Goal: Task Accomplishment & Management: Manage account settings

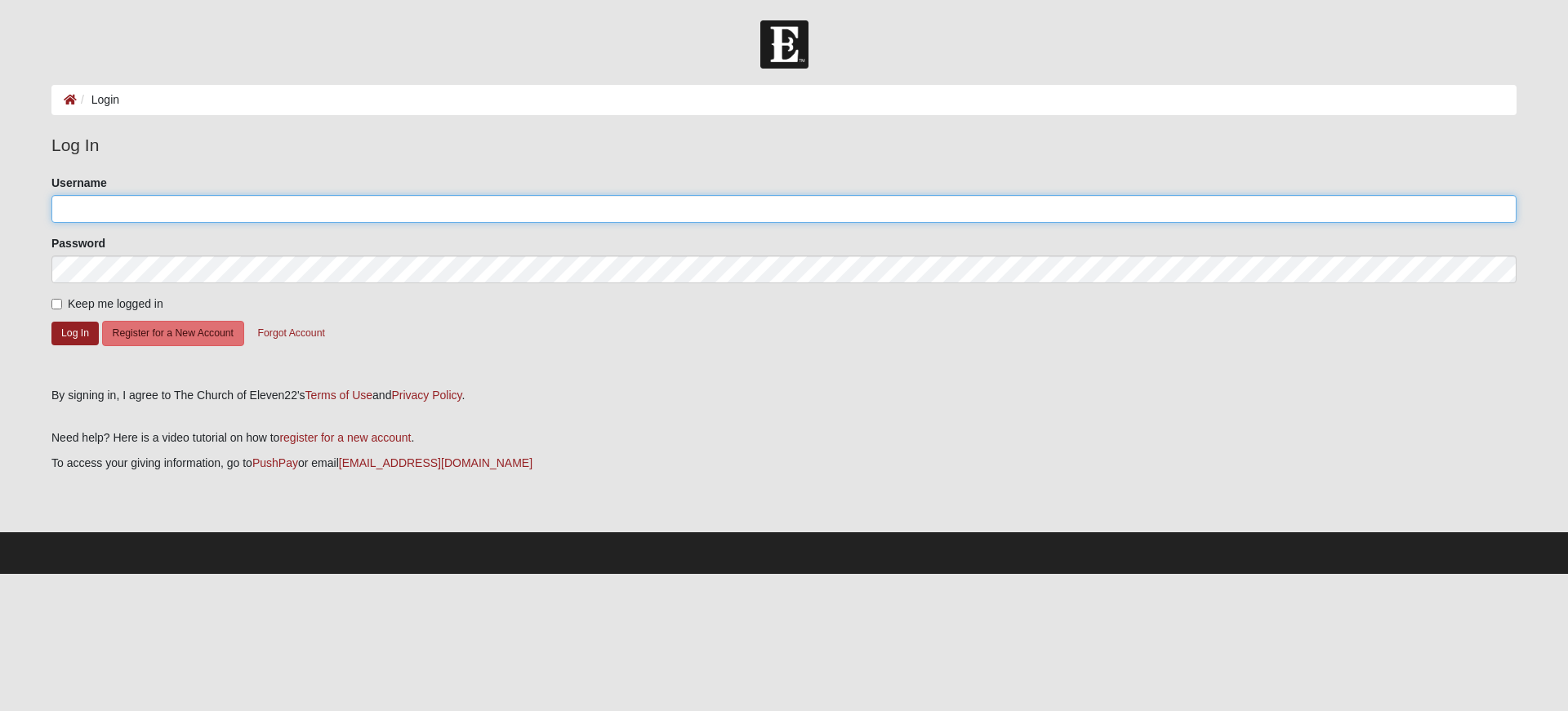
click at [125, 203] on input "Username" at bounding box center [783, 209] width 1465 height 28
type input "mistyrvg7"
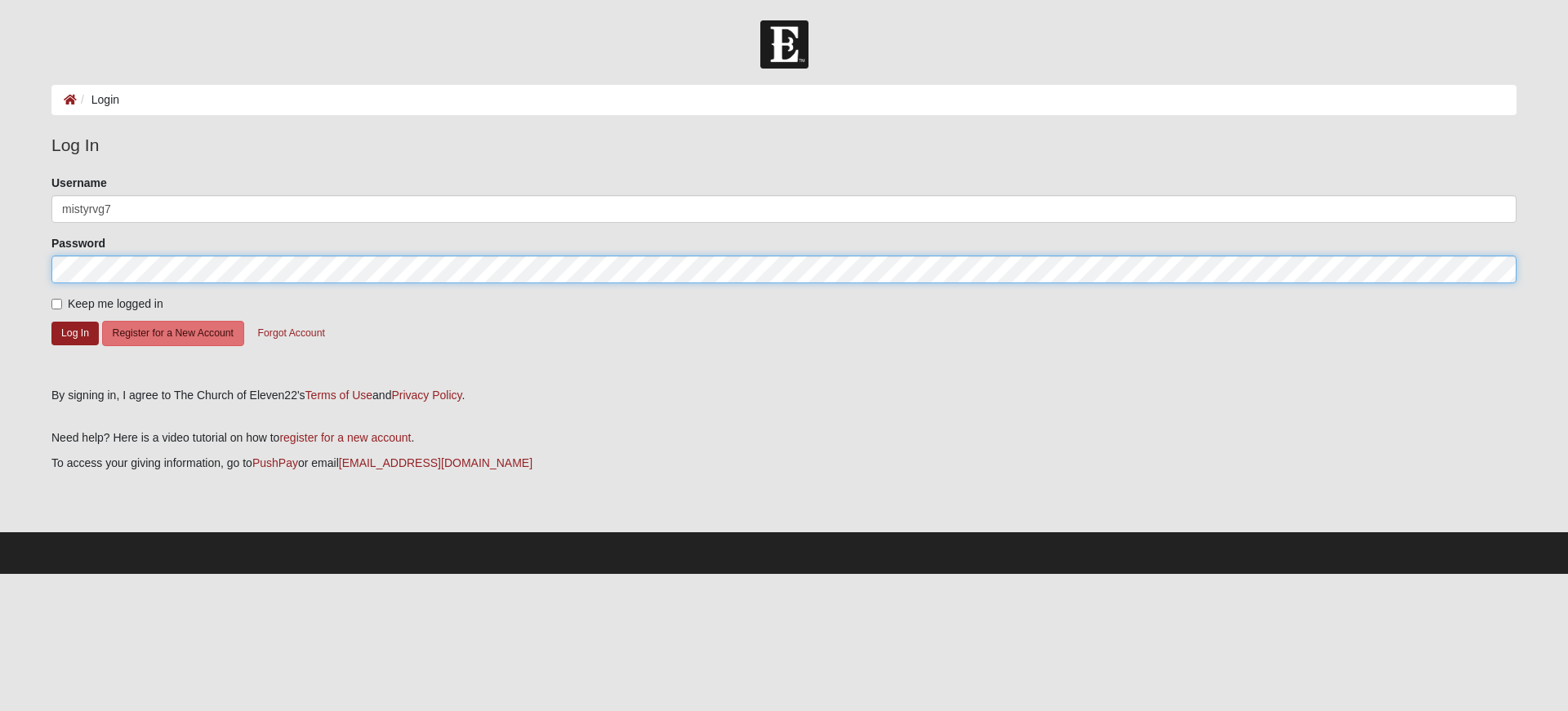
click at [51, 321] on button "Log In" at bounding box center [74, 333] width 47 height 23
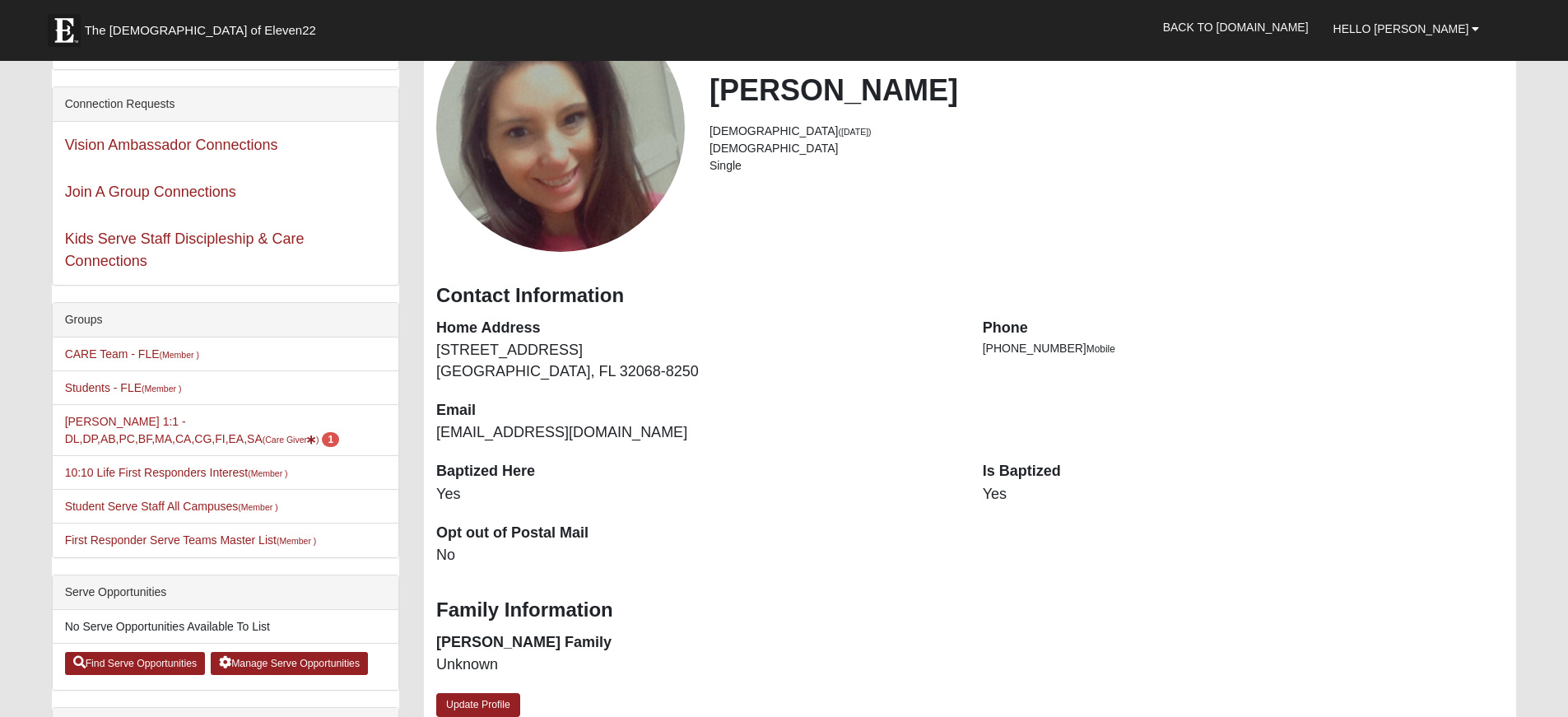
scroll to position [164, 0]
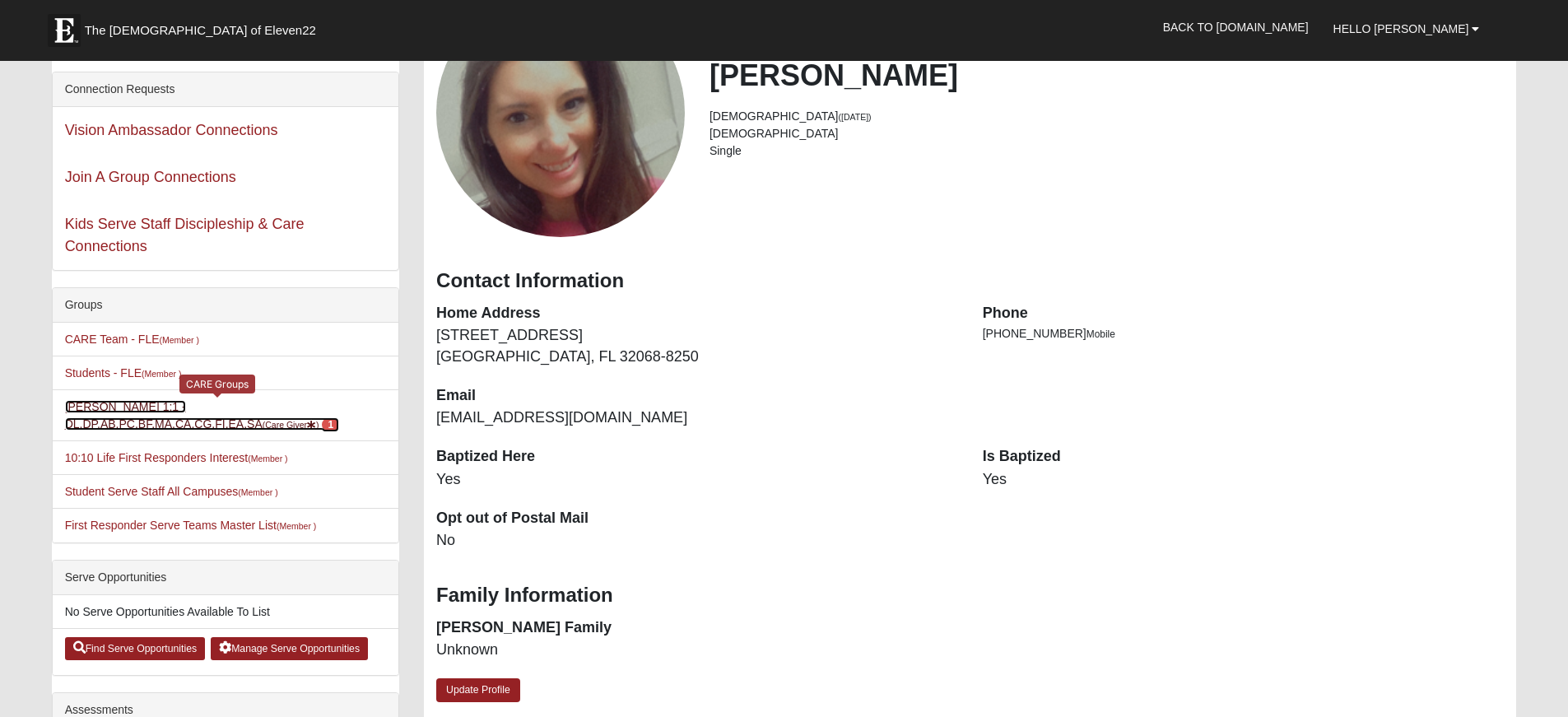
click at [263, 429] on small "(Care Giver )" at bounding box center [291, 424] width 57 height 10
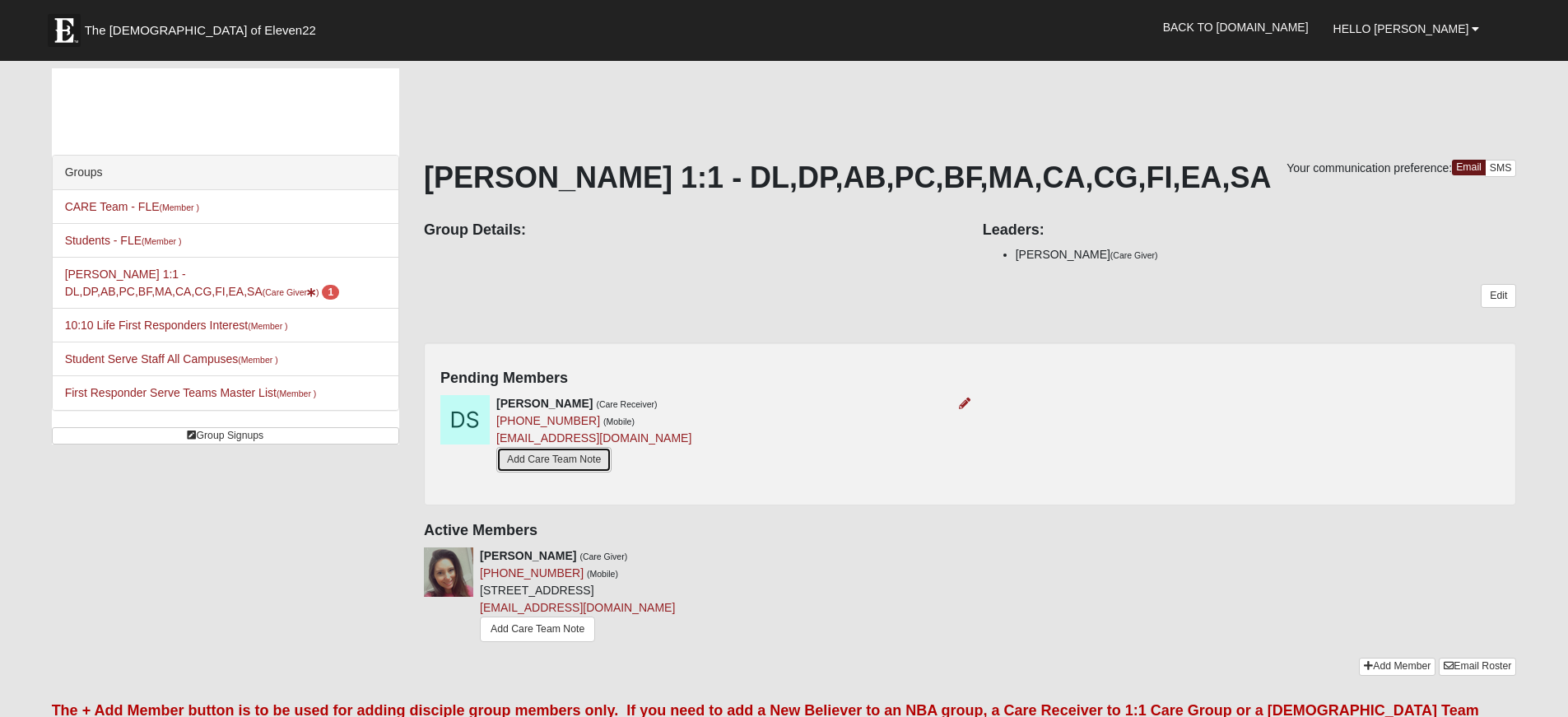
click at [558, 465] on link "Add Care Team Note" at bounding box center [555, 460] width 116 height 25
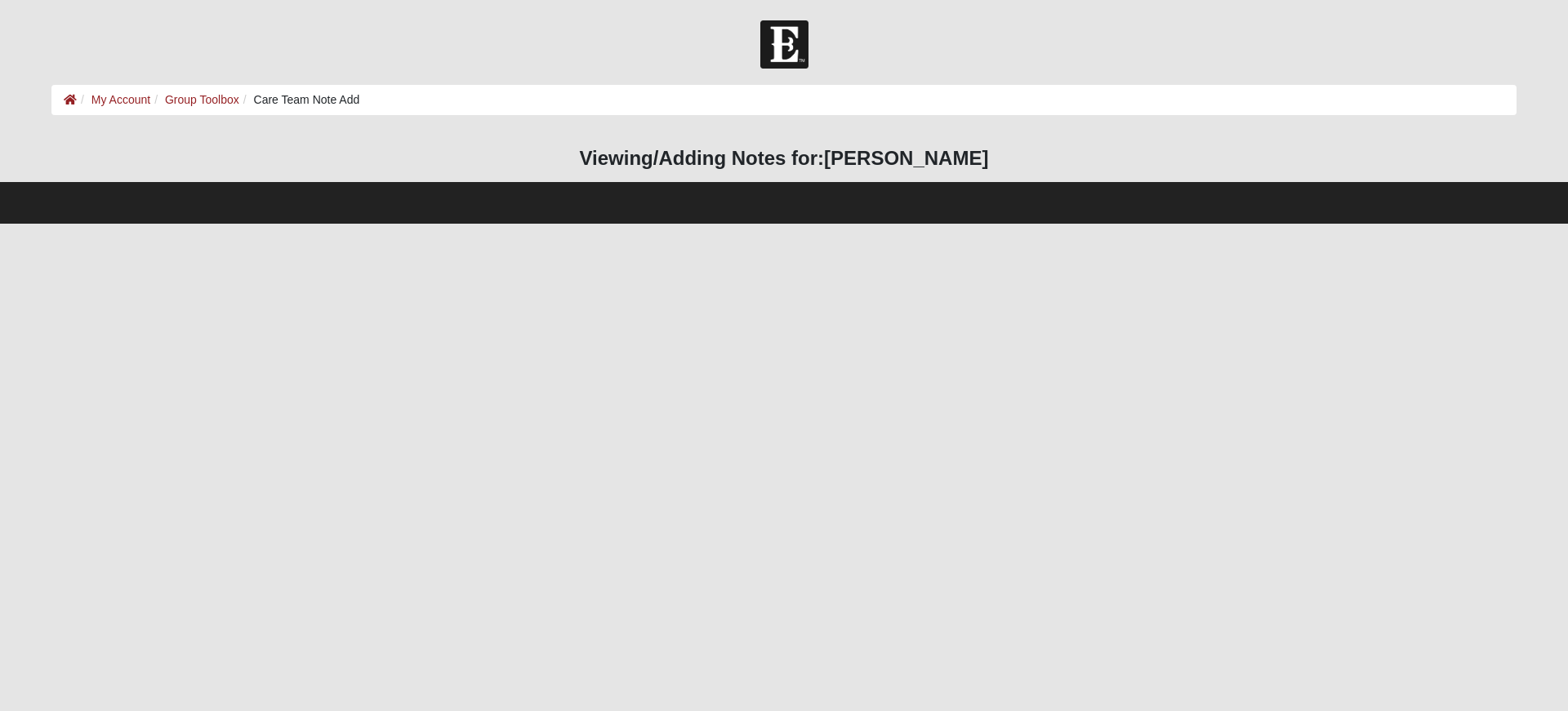
click at [308, 99] on li "Care Team Note Add" at bounding box center [299, 99] width 121 height 17
click at [676, 142] on div "HTML Content Viewing/Adding Notes for: Danielle Stith" at bounding box center [784, 157] width 1489 height 48
drag, startPoint x: 521, startPoint y: 207, endPoint x: 470, endPoint y: 215, distance: 51.6
click at [518, 210] on footer at bounding box center [784, 202] width 1568 height 41
click at [467, 216] on footer at bounding box center [784, 202] width 1568 height 41
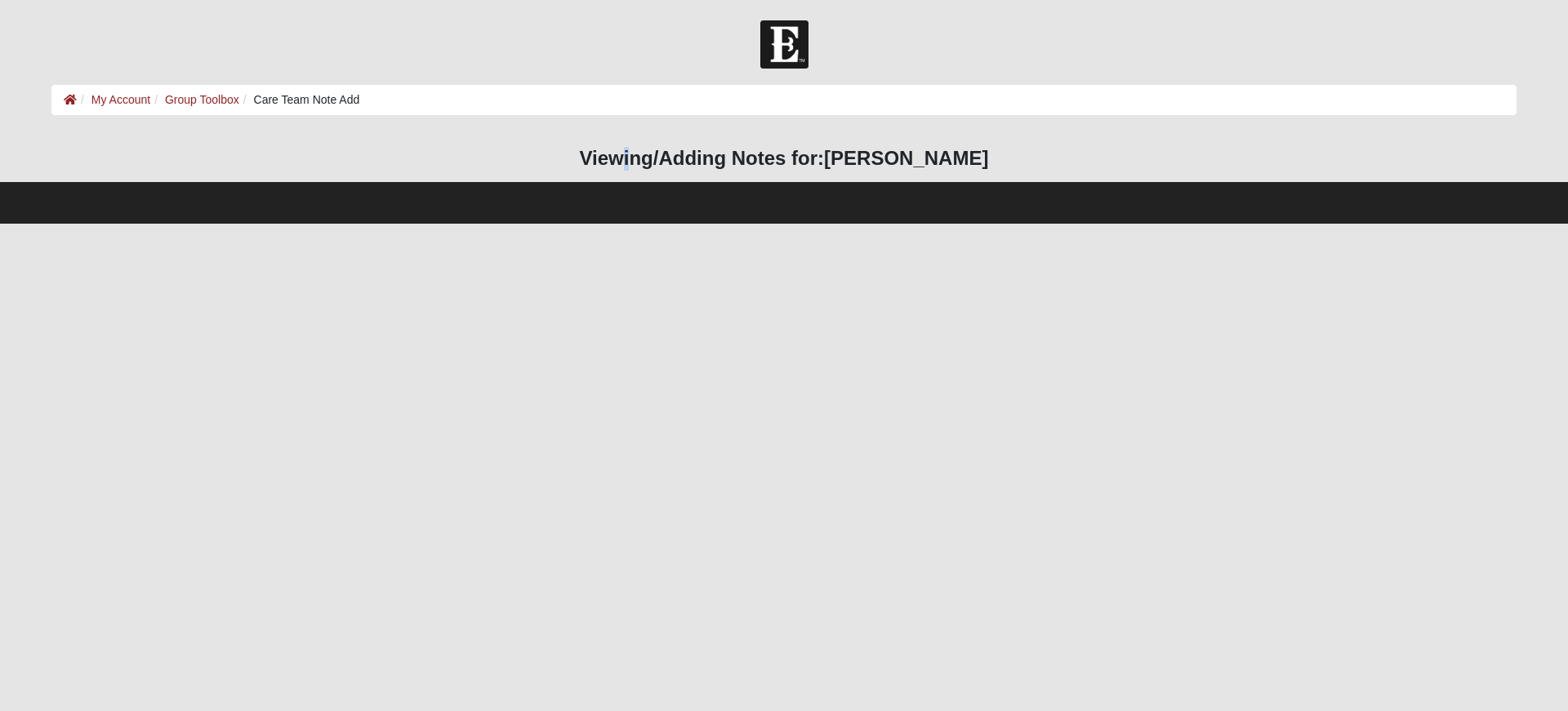
click at [641, 160] on h3 "Viewing/Adding Notes for: Danielle Stith" at bounding box center [783, 158] width 1465 height 23
click at [637, 162] on h3 "Viewing/Adding Notes for: Danielle Stith" at bounding box center [783, 158] width 1465 height 23
click at [592, 166] on h3 "Viewing/Adding Notes for: Danielle Stith" at bounding box center [783, 158] width 1465 height 23
click at [313, 165] on h3 "Viewing/Adding Notes for: Danielle Stith" at bounding box center [783, 158] width 1465 height 23
click at [163, 150] on h3 "Viewing/Adding Notes for: Danielle Stith" at bounding box center [783, 158] width 1465 height 23
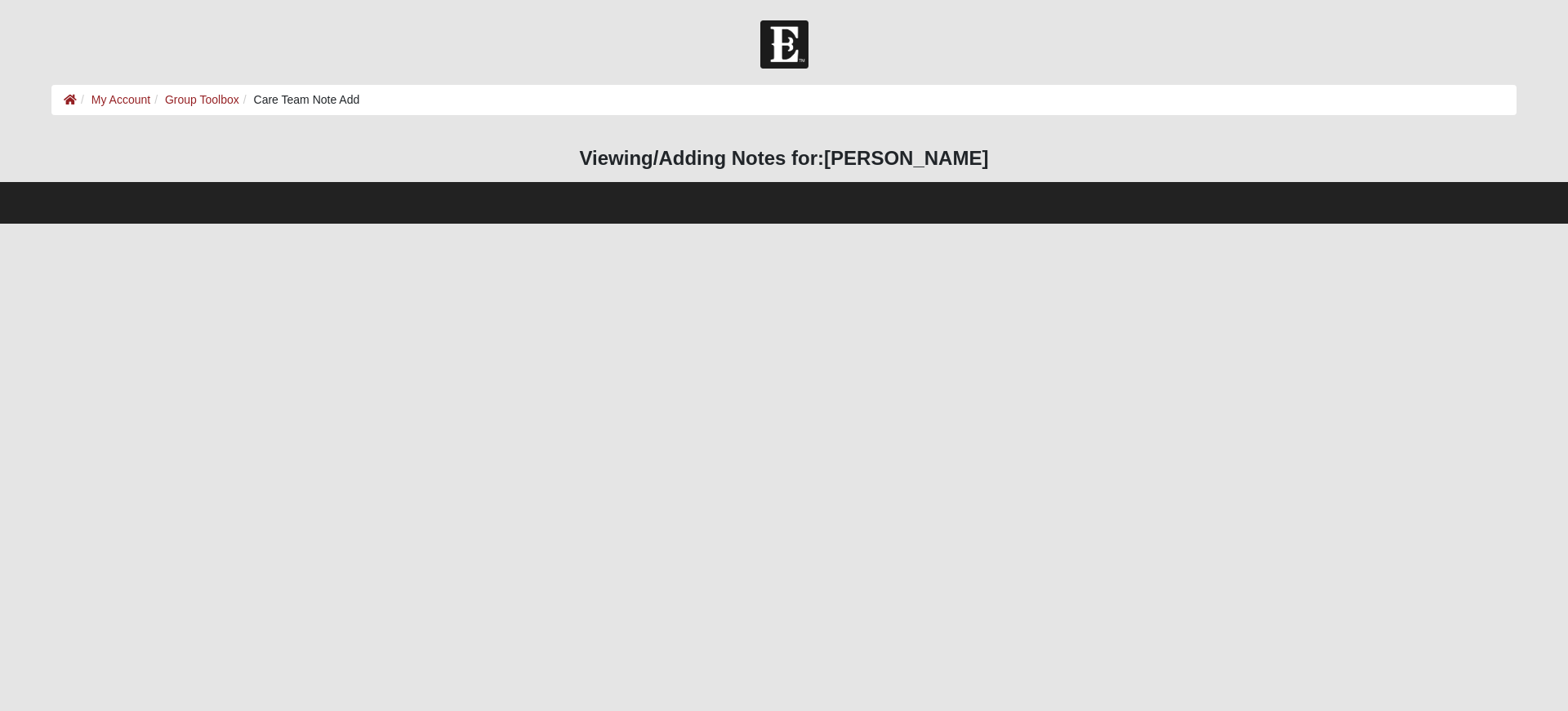
drag, startPoint x: 144, startPoint y: 153, endPoint x: 208, endPoint y: 157, distance: 64.1
click at [142, 154] on h3 "Viewing/Adding Notes for: Danielle Stith" at bounding box center [783, 158] width 1465 height 23
drag, startPoint x: 718, startPoint y: 204, endPoint x: 768, endPoint y: 176, distance: 57.3
click at [719, 204] on footer at bounding box center [784, 202] width 1568 height 41
drag, startPoint x: 947, startPoint y: 167, endPoint x: 1143, endPoint y: 199, distance: 198.6
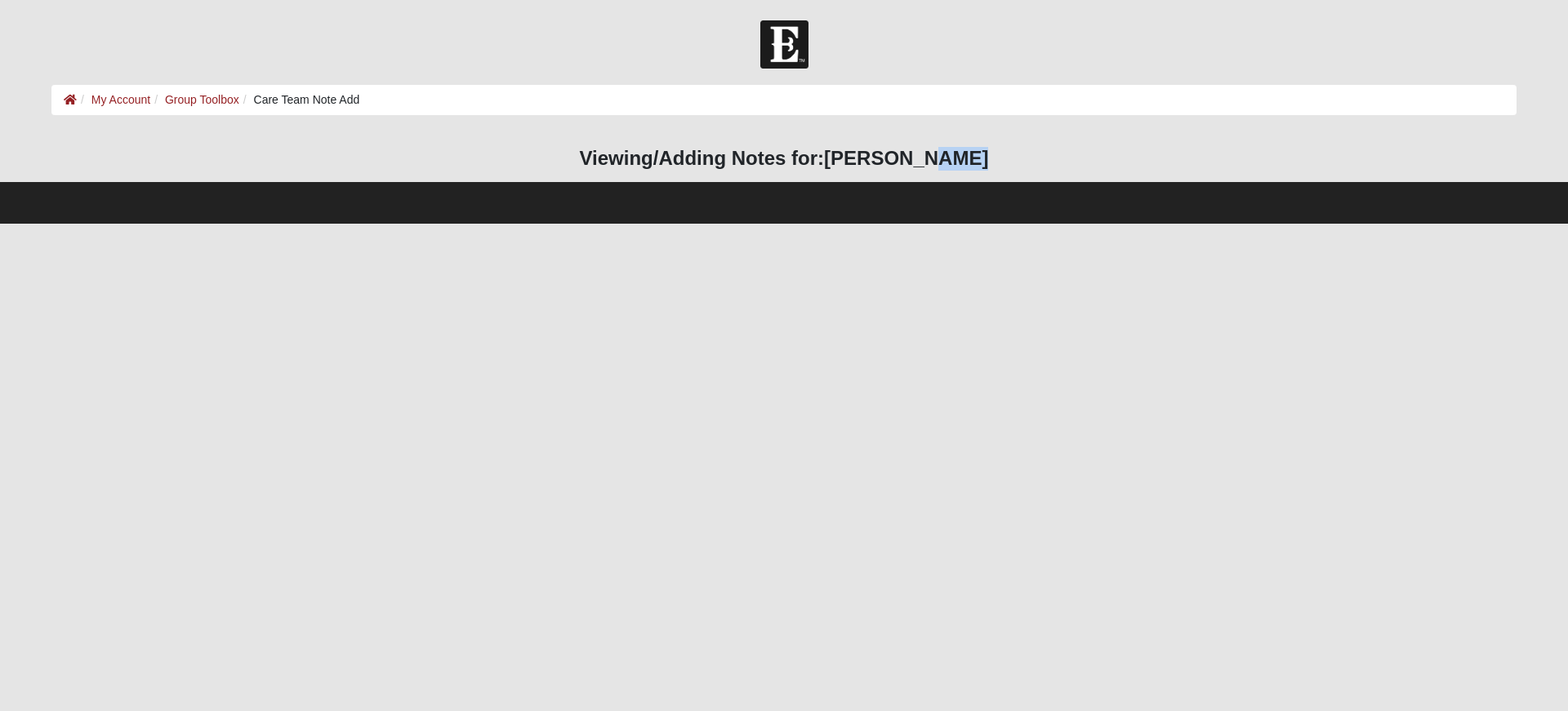
click at [1013, 184] on form "Hello [PERSON_NAME] My Account Log Out Care Team Note Add My Account Group Tool…" at bounding box center [784, 122] width 1568 height 203
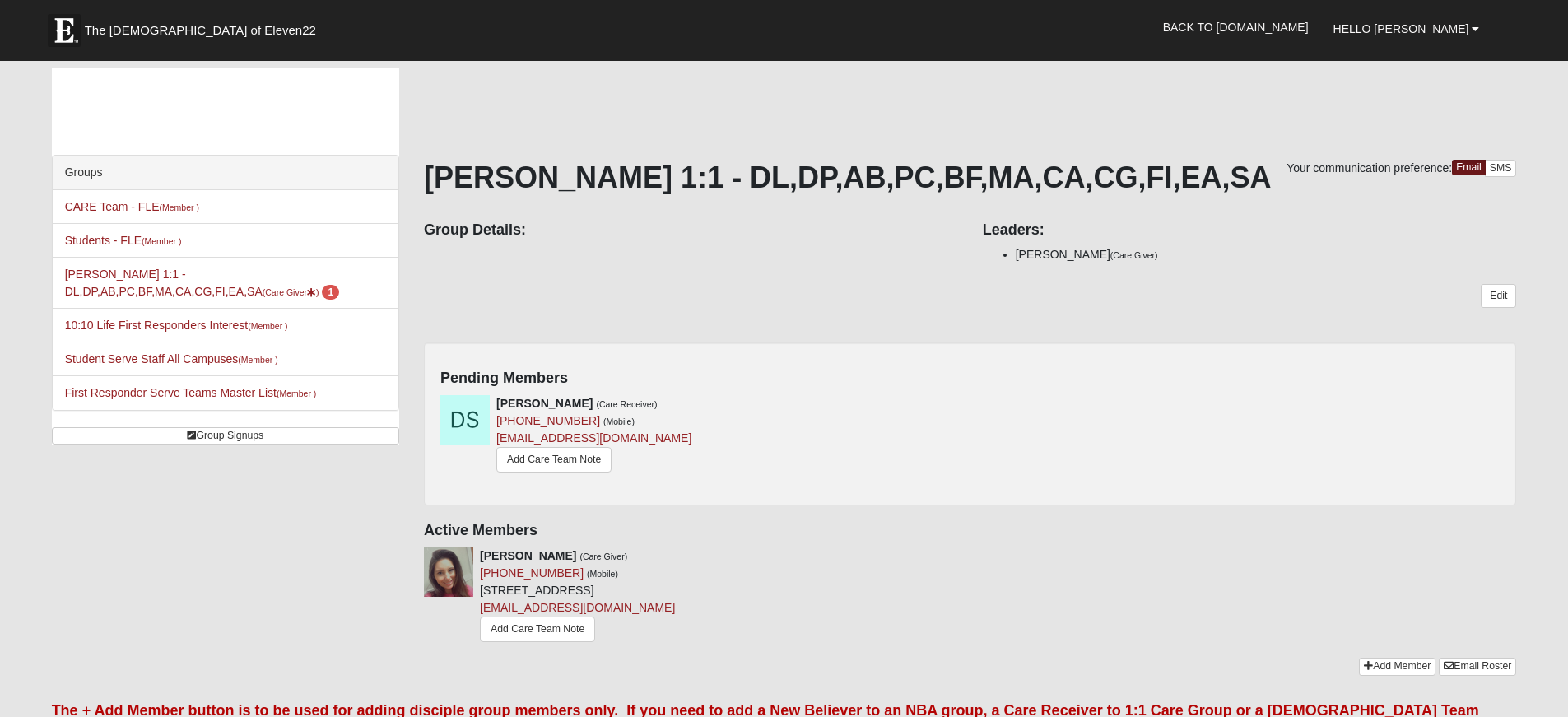
scroll to position [82, 0]
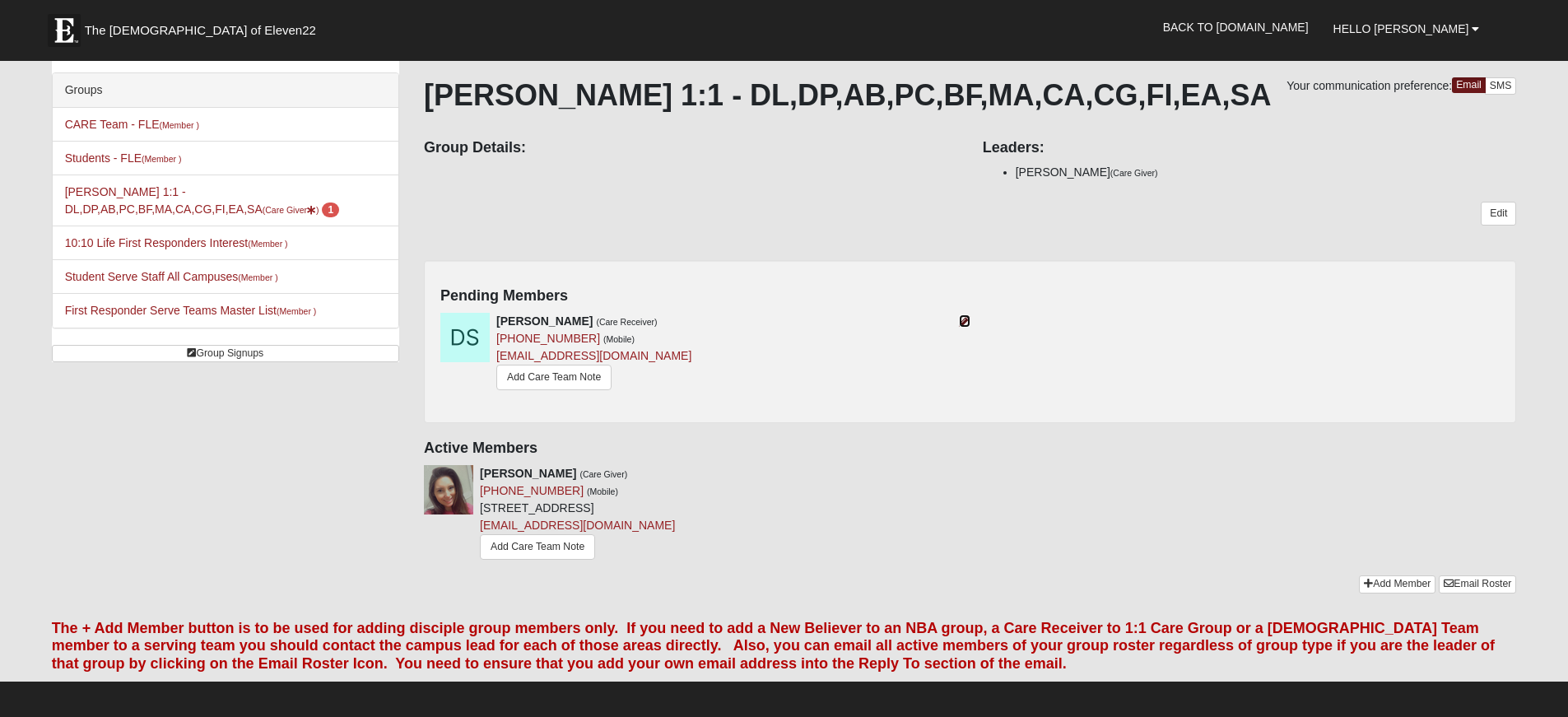
click at [968, 321] on icon at bounding box center [965, 321] width 12 height 12
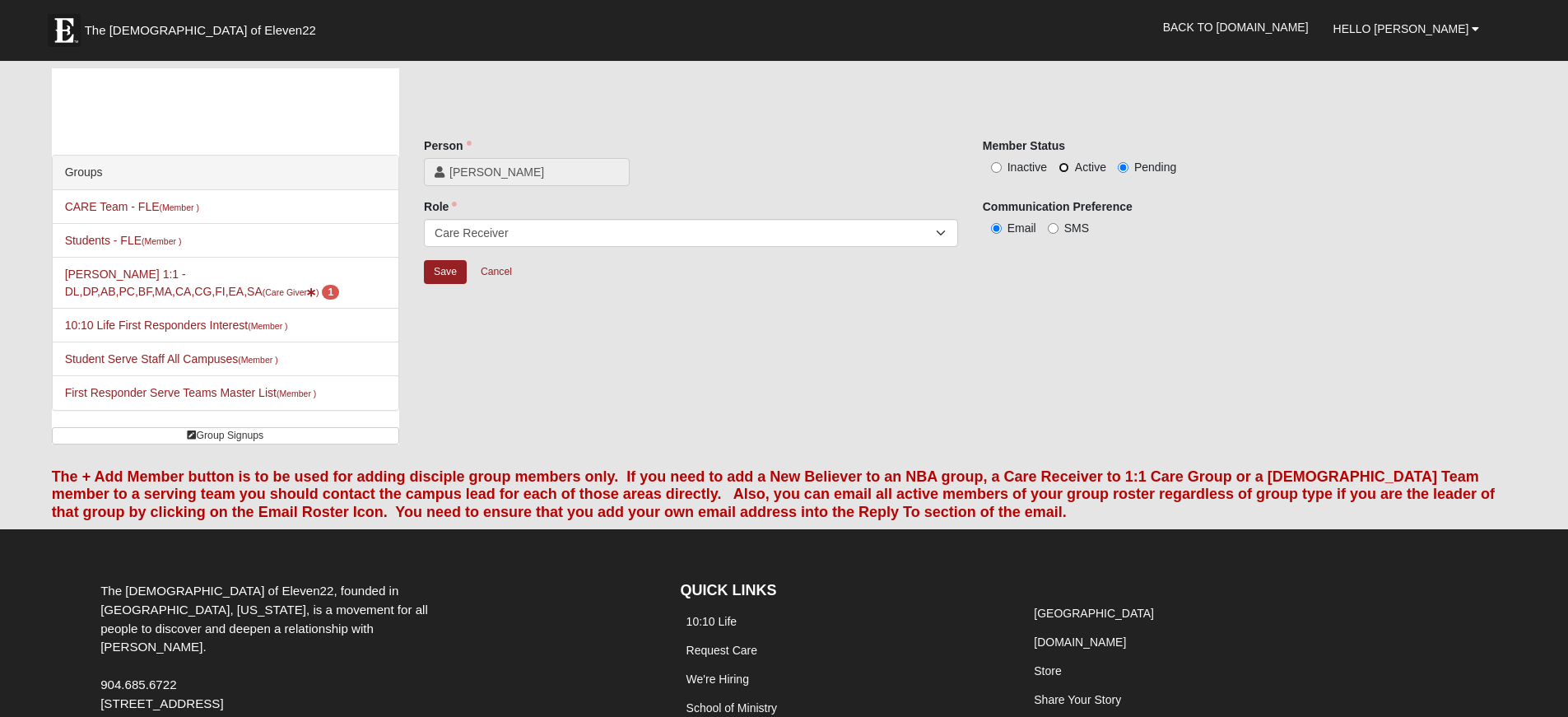
click at [1069, 168] on input "Active" at bounding box center [1064, 168] width 11 height 11
radio input "true"
click at [444, 276] on input "Save" at bounding box center [444, 272] width 42 height 23
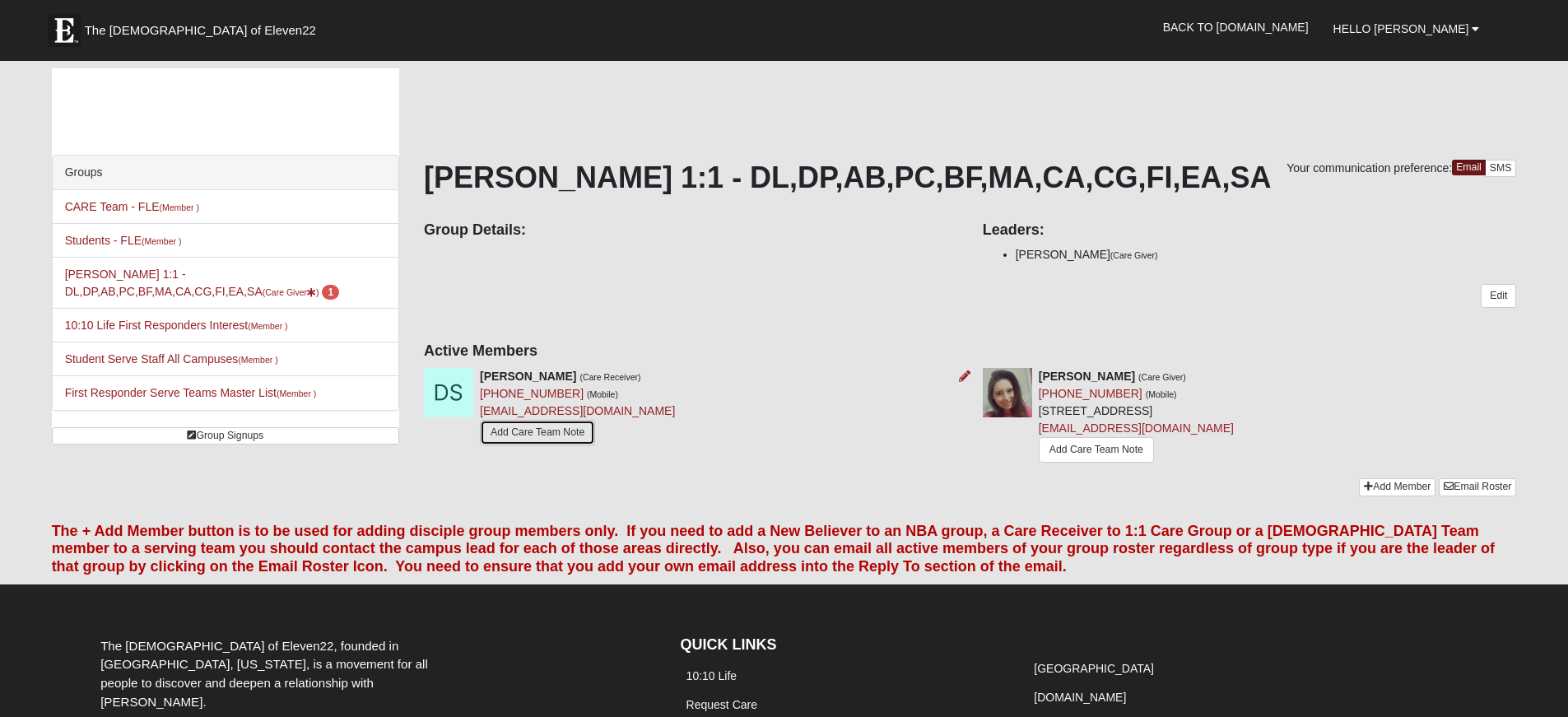
click at [563, 437] on link "Add Care Team Note" at bounding box center [537, 433] width 116 height 25
click at [1116, 447] on link "Add Care Team Note" at bounding box center [1097, 450] width 116 height 25
click at [1492, 167] on link "SMS" at bounding box center [1501, 168] width 33 height 17
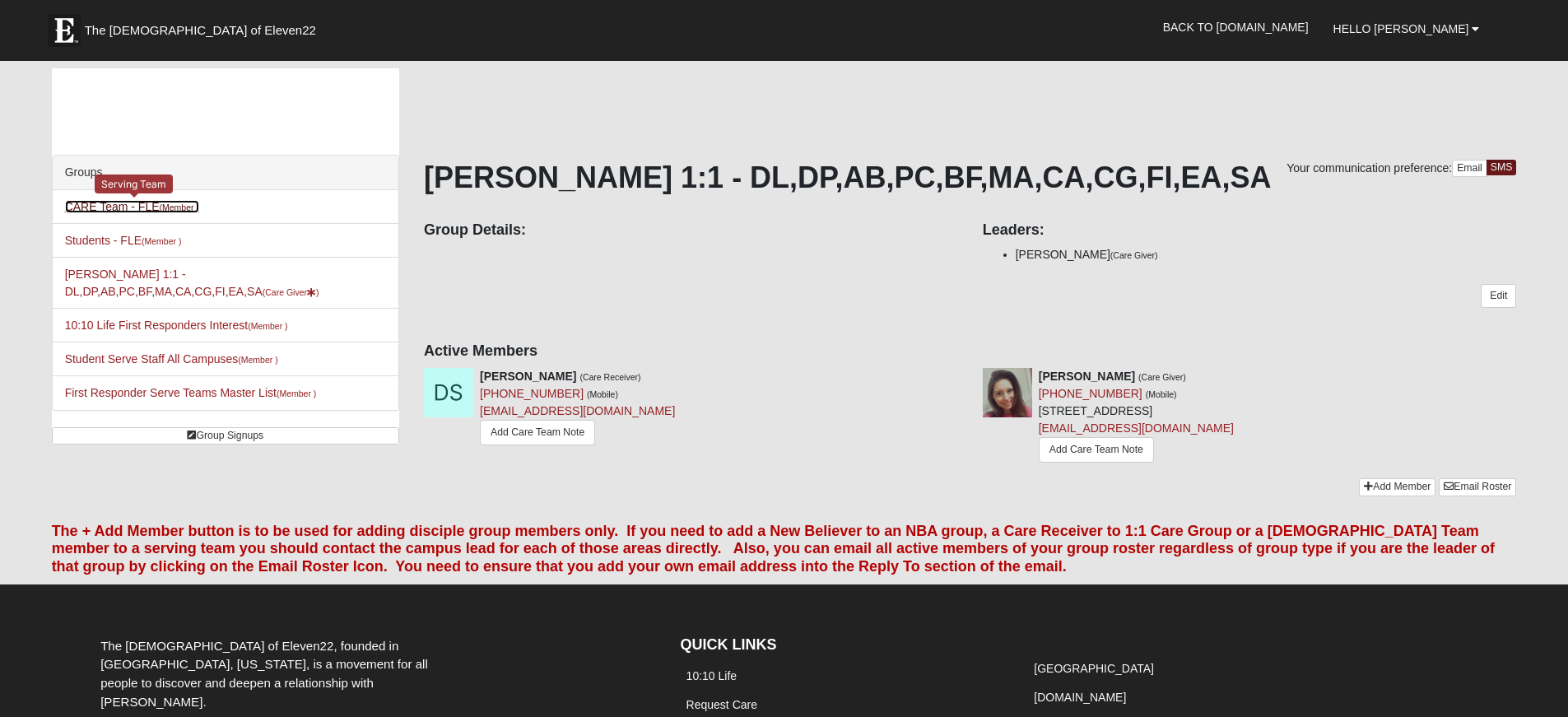
click at [110, 200] on link "CARE Team - FLE (Member )" at bounding box center [132, 206] width 135 height 14
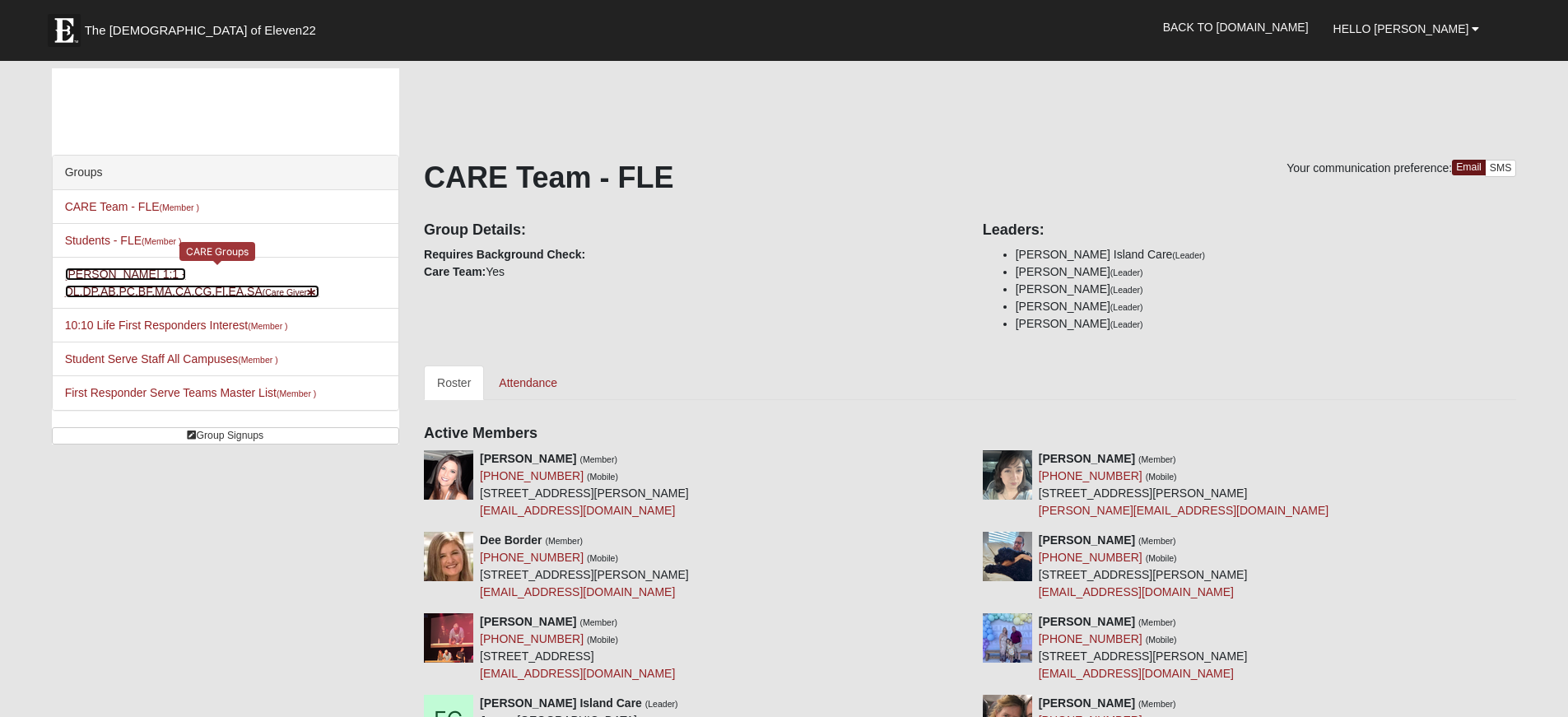
click at [263, 291] on small "(Care Giver )" at bounding box center [291, 292] width 57 height 10
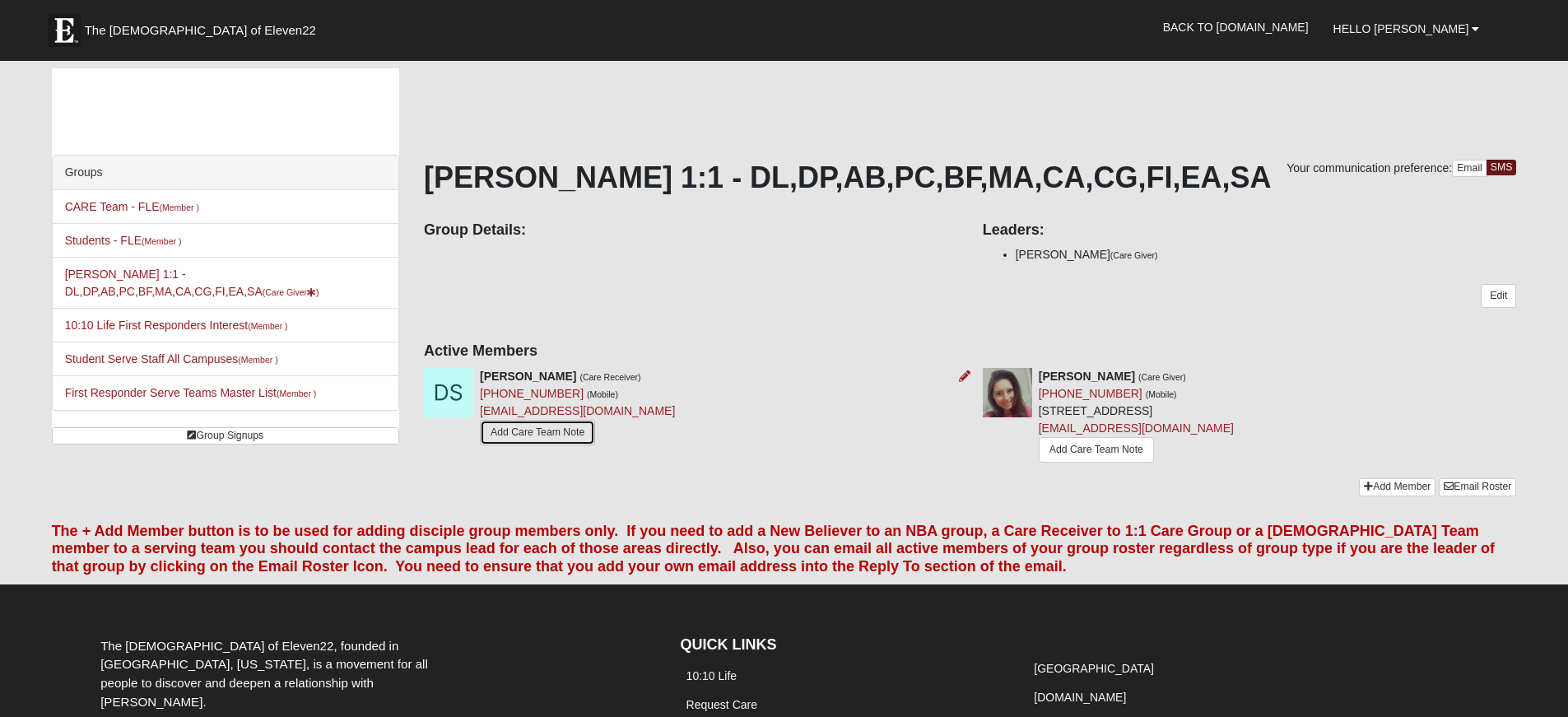
click at [582, 433] on link "Add Care Team Note" at bounding box center [537, 433] width 116 height 25
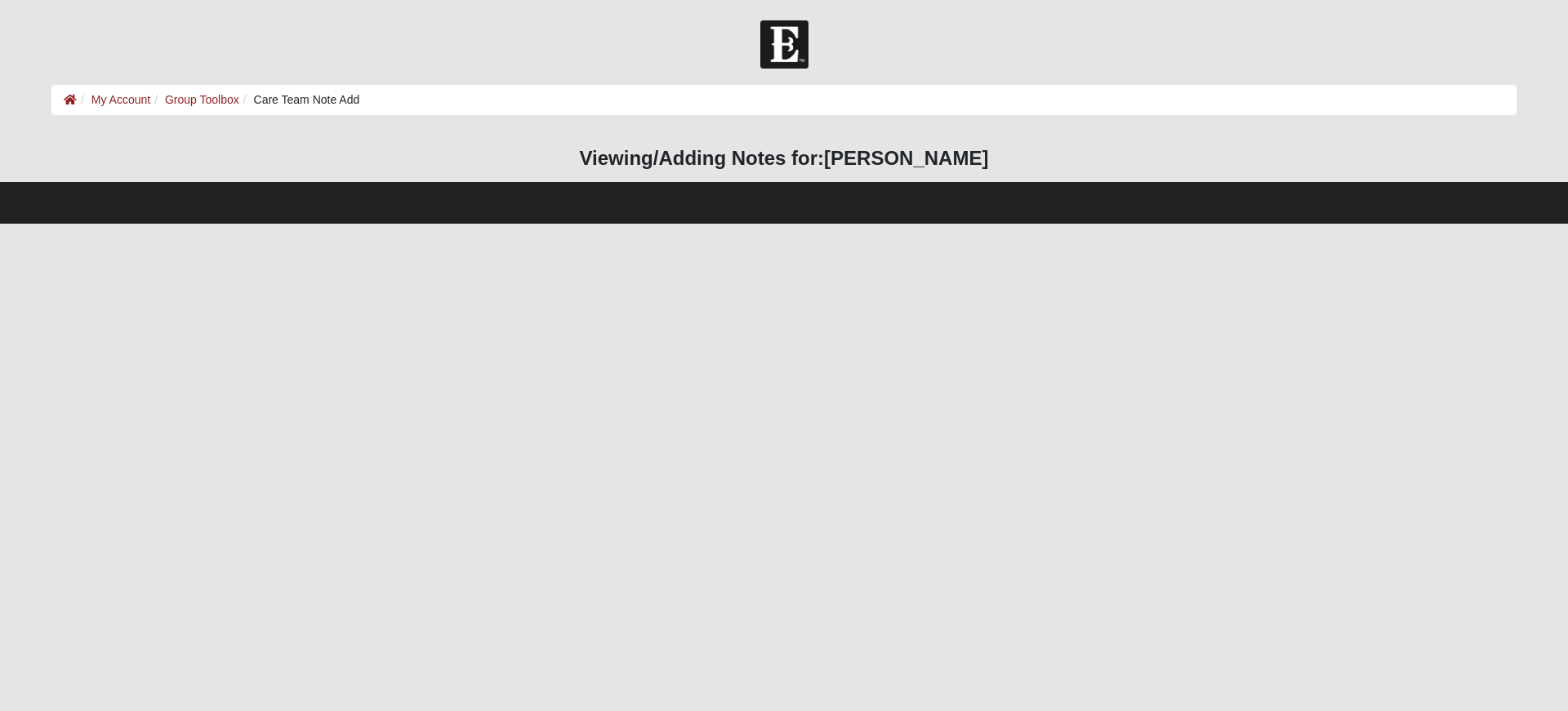
click at [613, 224] on html "Hello Misty My Account Log Out Care Team Note Add My Account Group Toolbox Care…" at bounding box center [784, 112] width 1568 height 224
click at [307, 103] on li "Care Team Note Add" at bounding box center [299, 99] width 121 height 17
click at [712, 162] on h3 "Viewing/Adding Notes for: Danielle Stith" at bounding box center [783, 158] width 1465 height 23
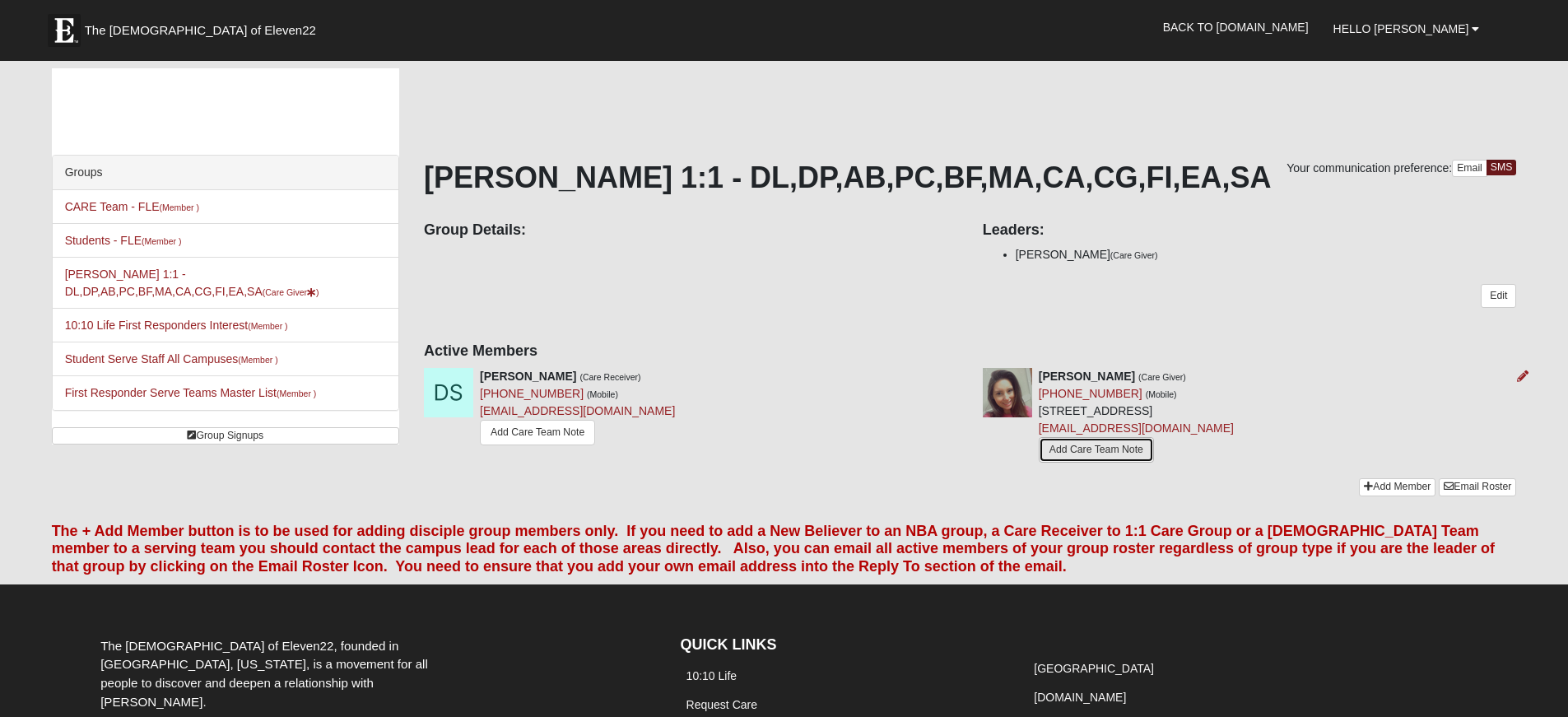
click at [1090, 449] on link "Add Care Team Note" at bounding box center [1097, 450] width 116 height 25
click at [1508, 295] on link "Edit" at bounding box center [1498, 295] width 35 height 23
click at [963, 376] on icon at bounding box center [965, 376] width 12 height 12
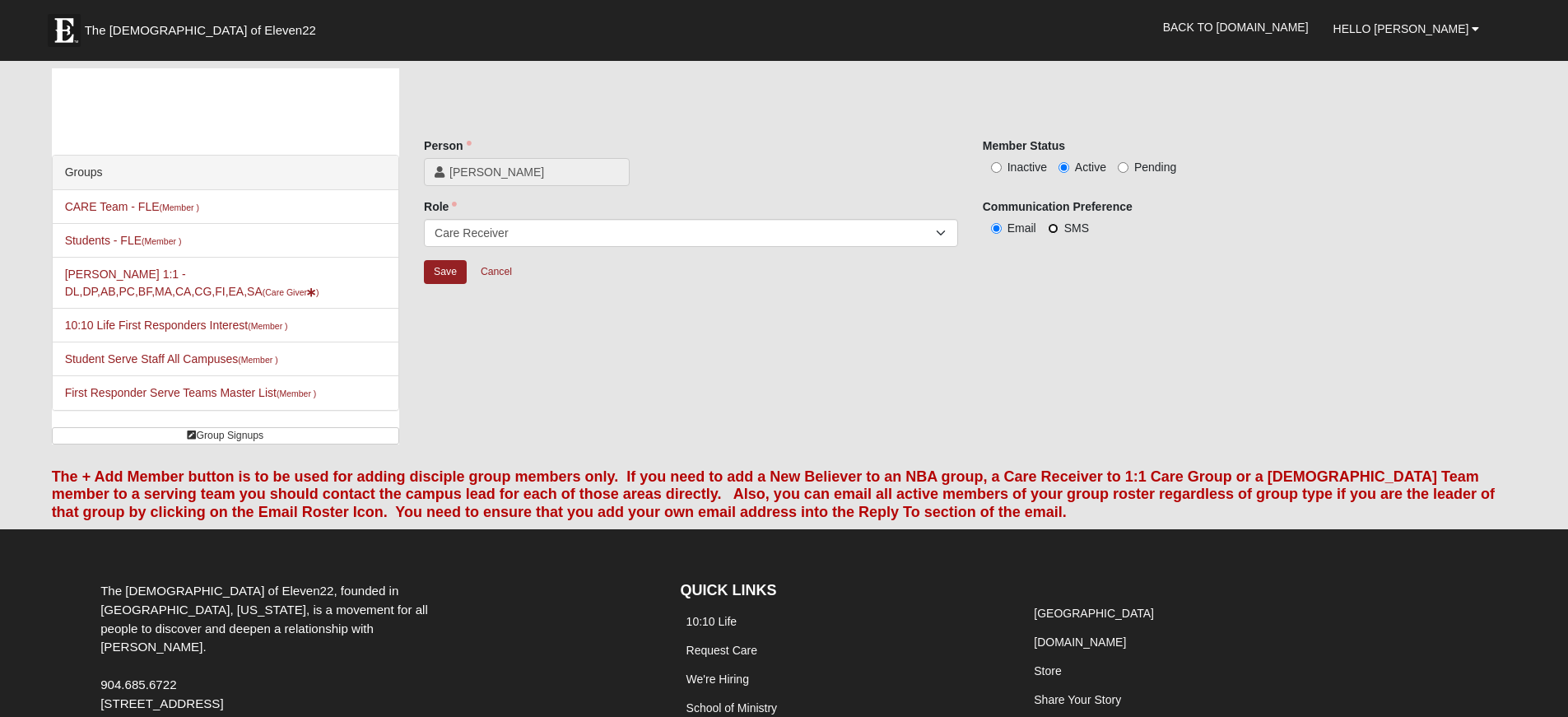
click at [1051, 227] on input "SMS" at bounding box center [1053, 228] width 11 height 11
radio input "true"
click at [448, 269] on input "Save" at bounding box center [444, 272] width 42 height 23
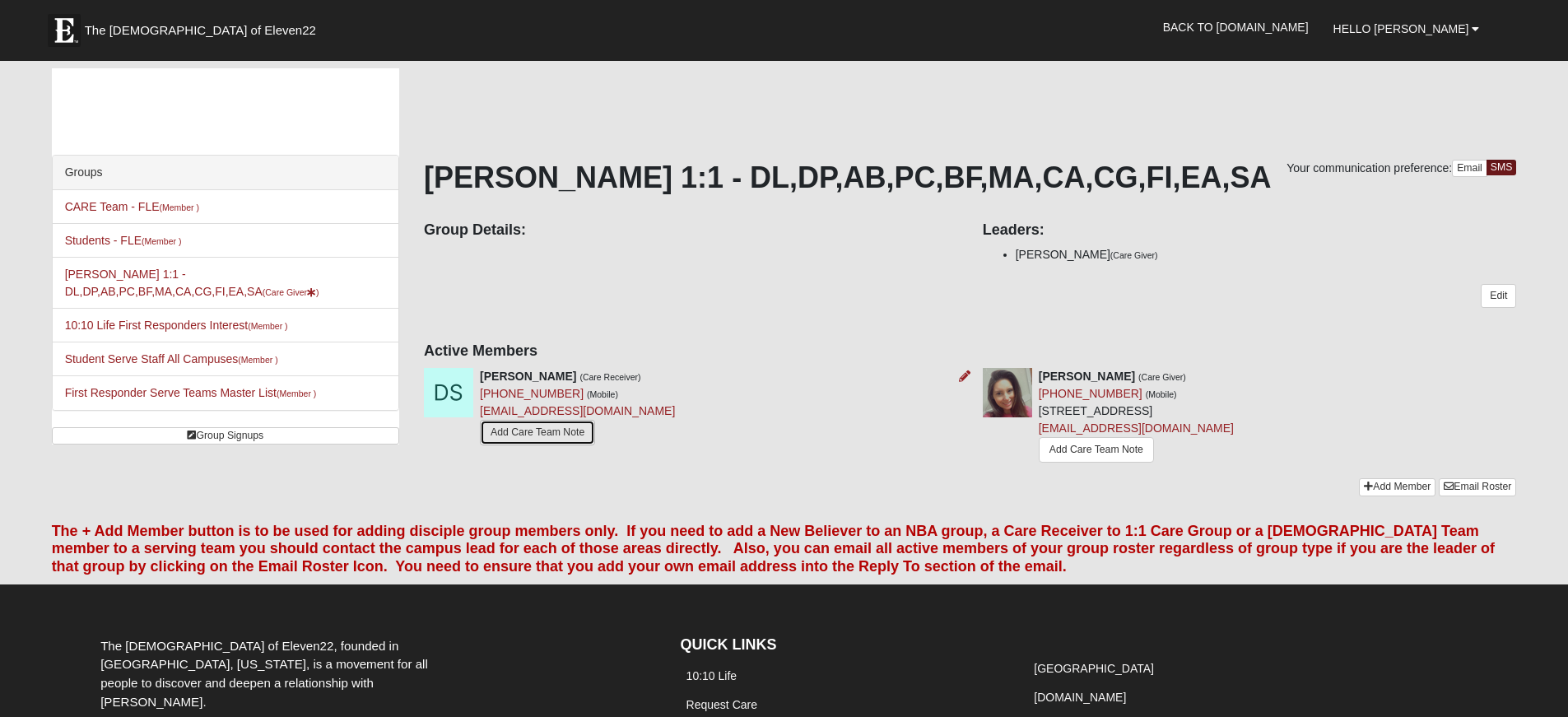
click at [574, 440] on link "Add Care Team Note" at bounding box center [537, 433] width 116 height 25
click at [530, 394] on link "[PHONE_NUMBER]" at bounding box center [531, 393] width 104 height 14
click at [515, 432] on link "Add Care Team Note" at bounding box center [537, 433] width 116 height 25
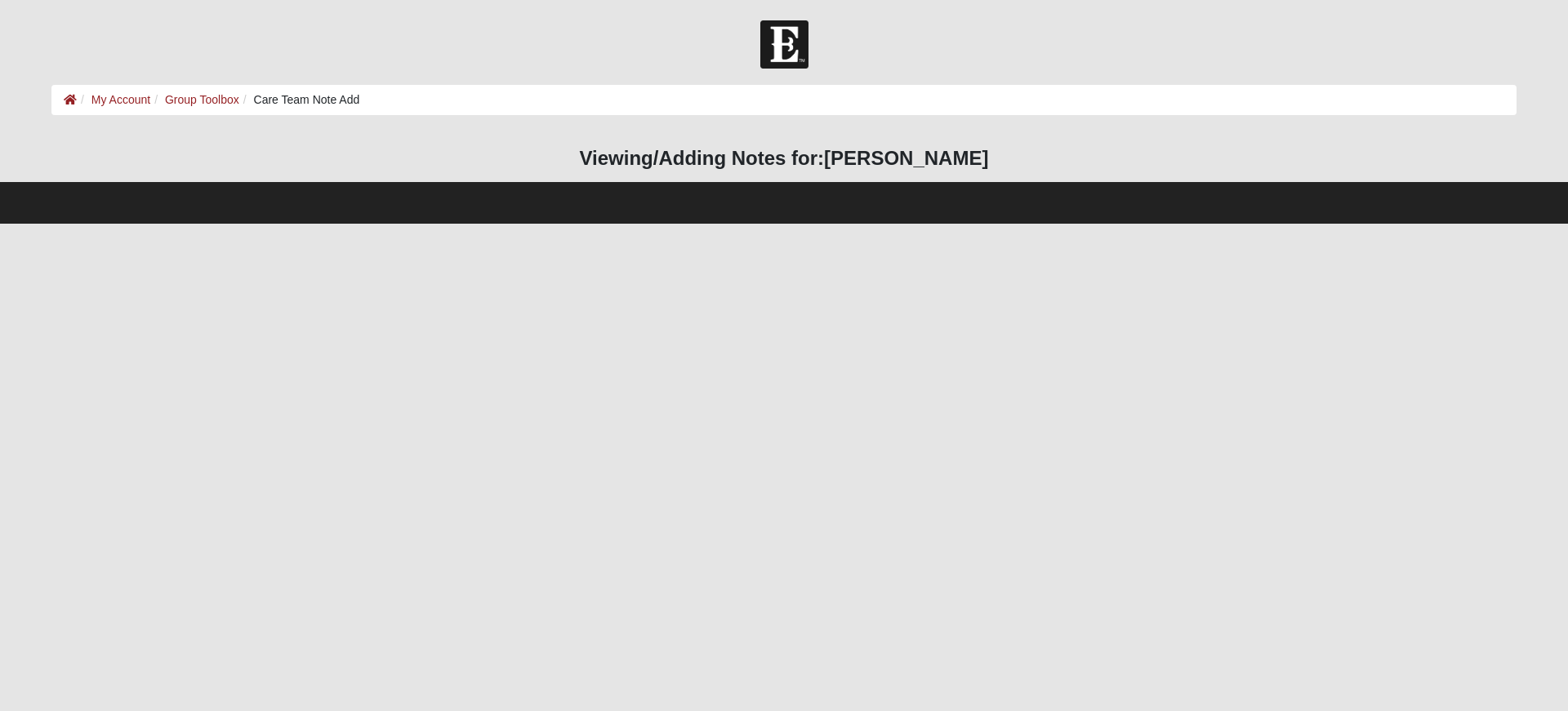
click at [673, 224] on html "Hello Misty My Account Log Out Care Team Note Add My Account Group Toolbox Care…" at bounding box center [784, 112] width 1568 height 224
click at [697, 149] on h3 "Viewing/Adding Notes for: Danielle Stith" at bounding box center [783, 158] width 1465 height 23
drag, startPoint x: 1071, startPoint y: 159, endPoint x: 1106, endPoint y: 170, distance: 36.7
click at [1106, 170] on div "HTML Content Viewing/Adding Notes for: Danielle Stith" at bounding box center [784, 157] width 1489 height 48
click at [1102, 209] on footer at bounding box center [784, 202] width 1568 height 41
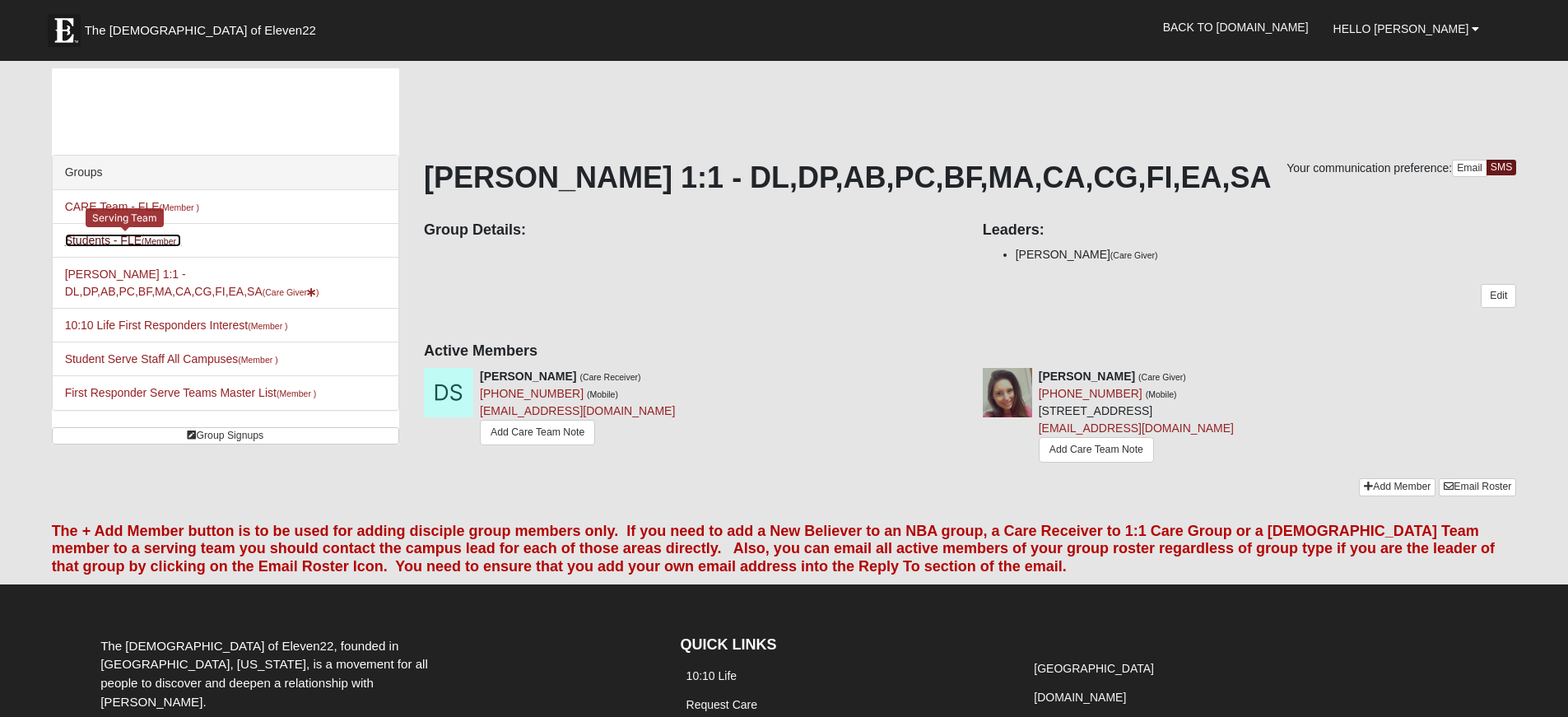
click at [96, 240] on link "Students - FLE (Member )" at bounding box center [123, 240] width 117 height 14
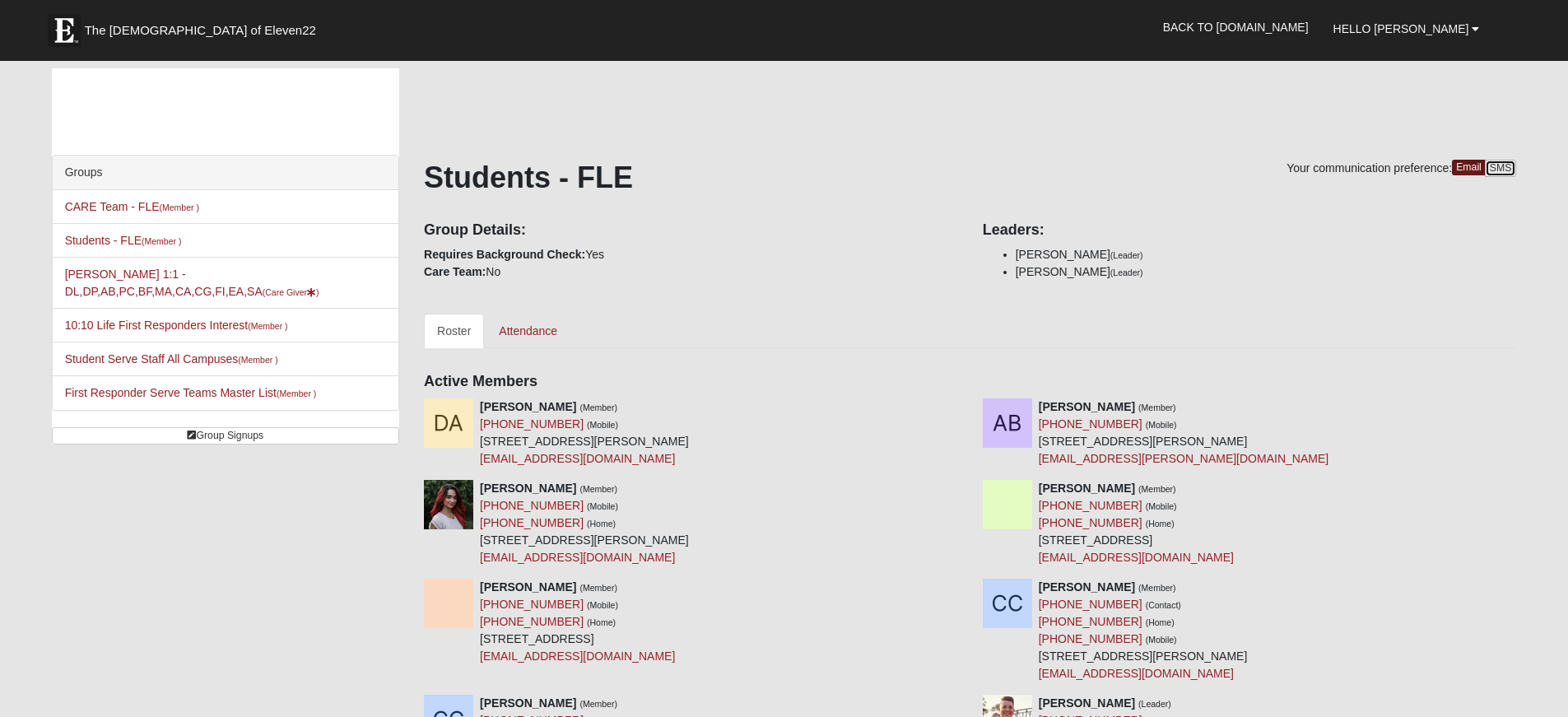
click at [1503, 169] on link "SMS" at bounding box center [1501, 168] width 33 height 17
click at [96, 201] on link "CARE Team - FLE (Member )" at bounding box center [132, 206] width 135 height 14
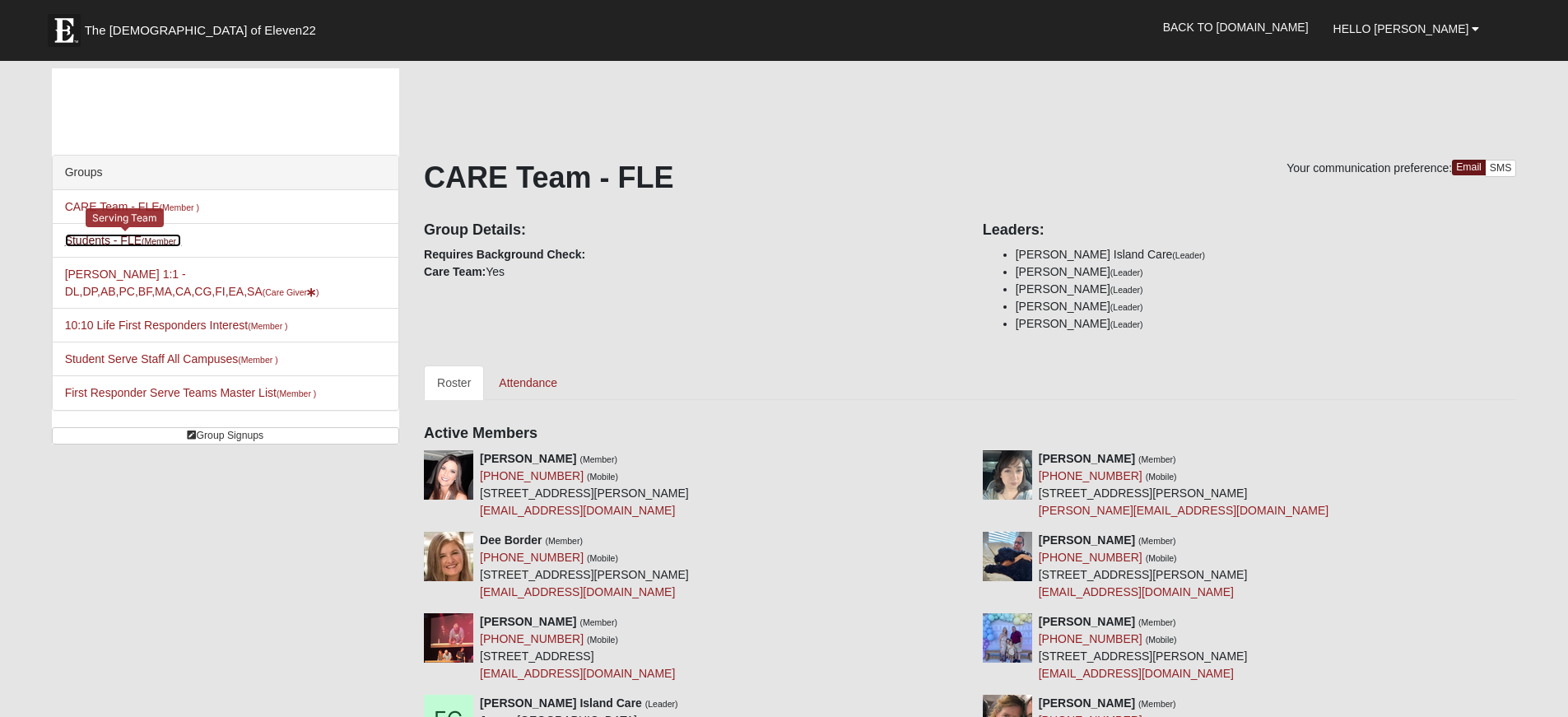
click at [135, 235] on link "Students - FLE (Member )" at bounding box center [123, 240] width 117 height 14
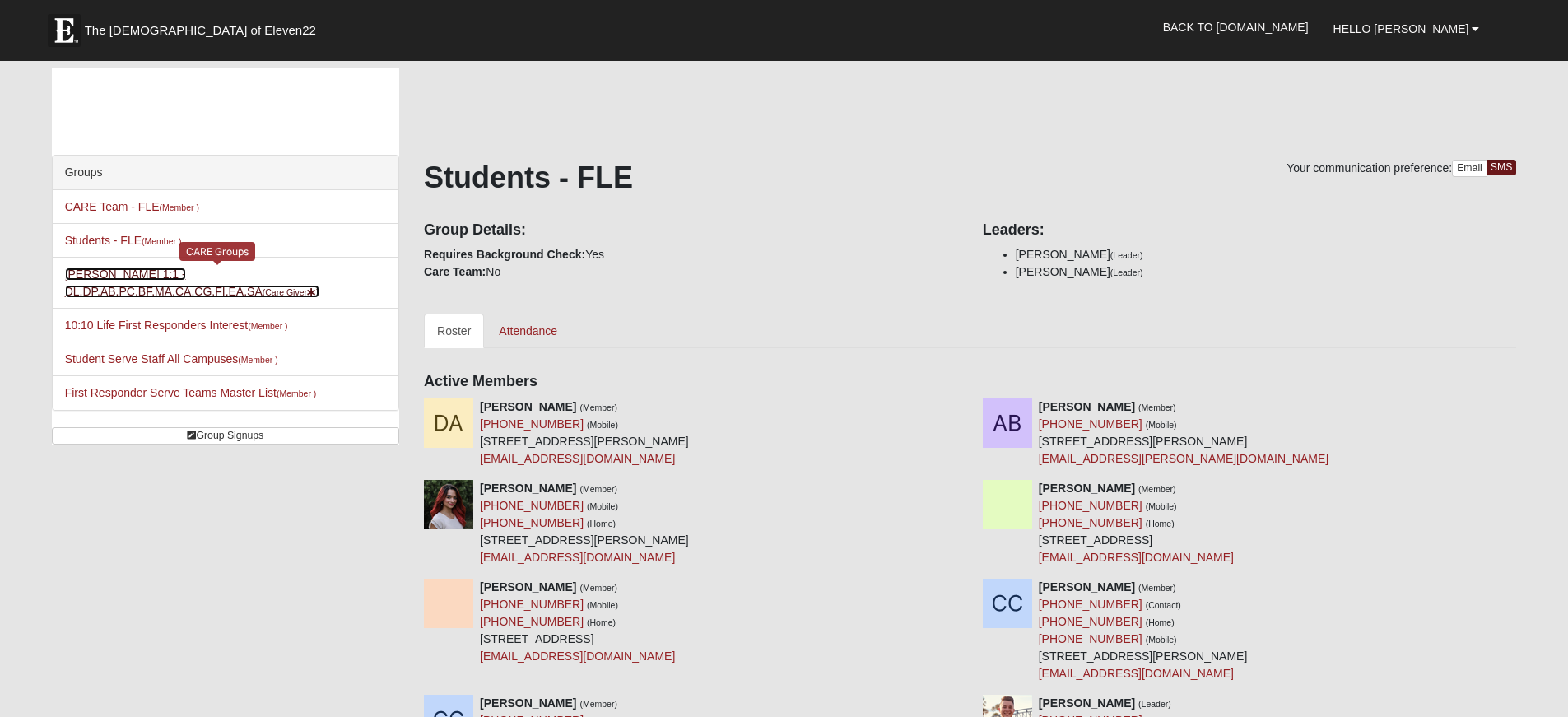
click at [152, 273] on link "[PERSON_NAME] 1:1 - DL,DP,AB,PC,BF,MA,CA,CG,FI,EA,SA (Care Giver )" at bounding box center [192, 283] width 255 height 31
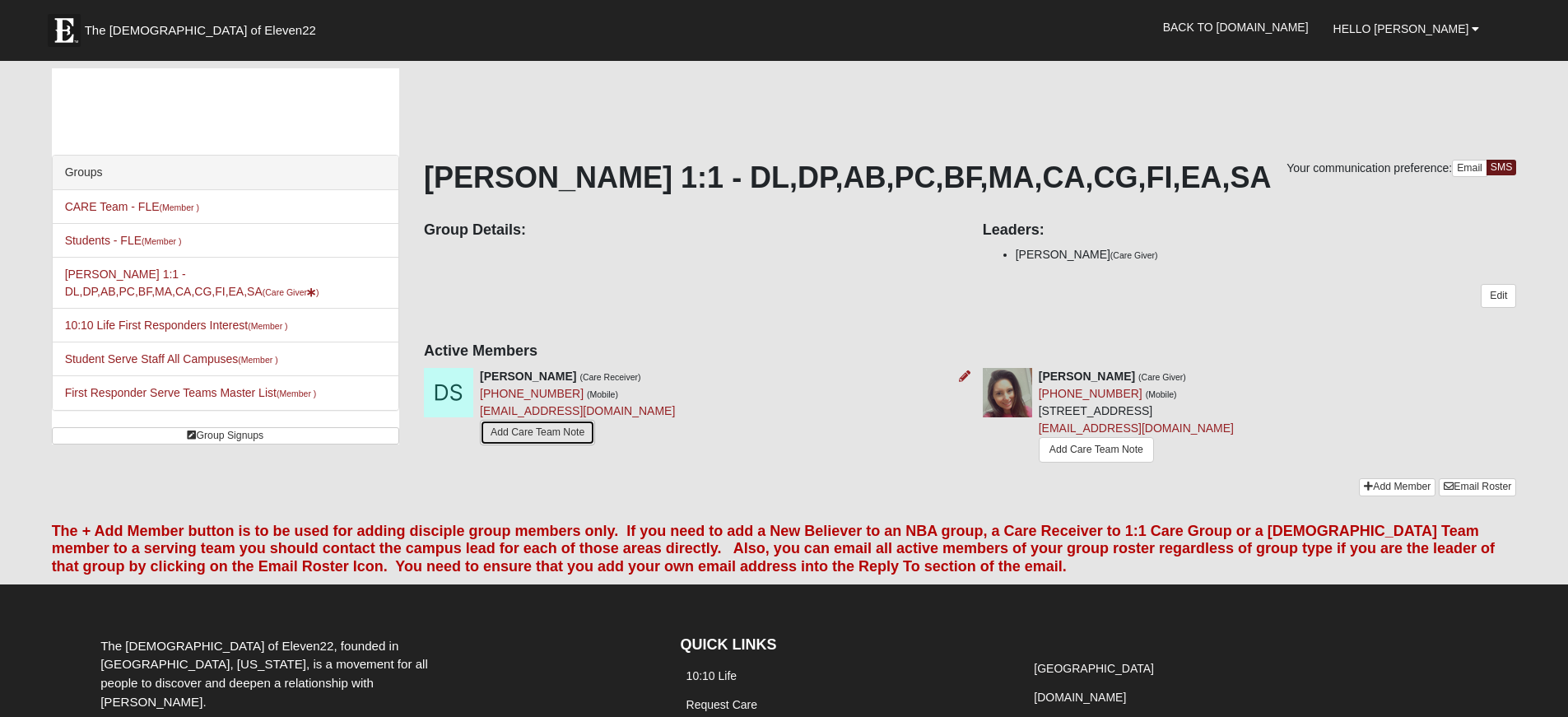
click at [529, 437] on link "Add Care Team Note" at bounding box center [537, 433] width 116 height 25
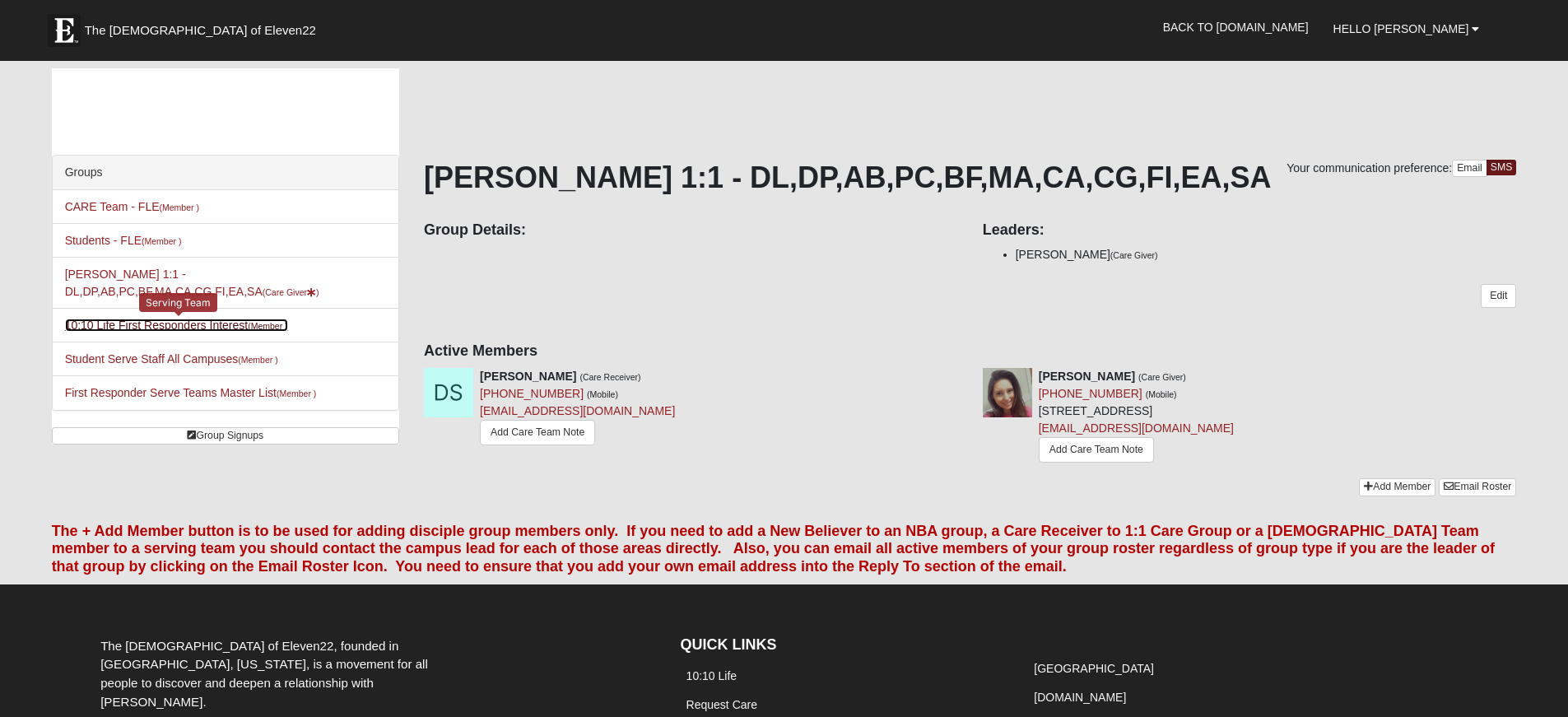
click at [154, 319] on link "10:10 Life First Responders Interest (Member )" at bounding box center [176, 325] width 223 height 14
click at [225, 320] on link "10:10 Life First Responders Interest (Member )" at bounding box center [176, 325] width 223 height 14
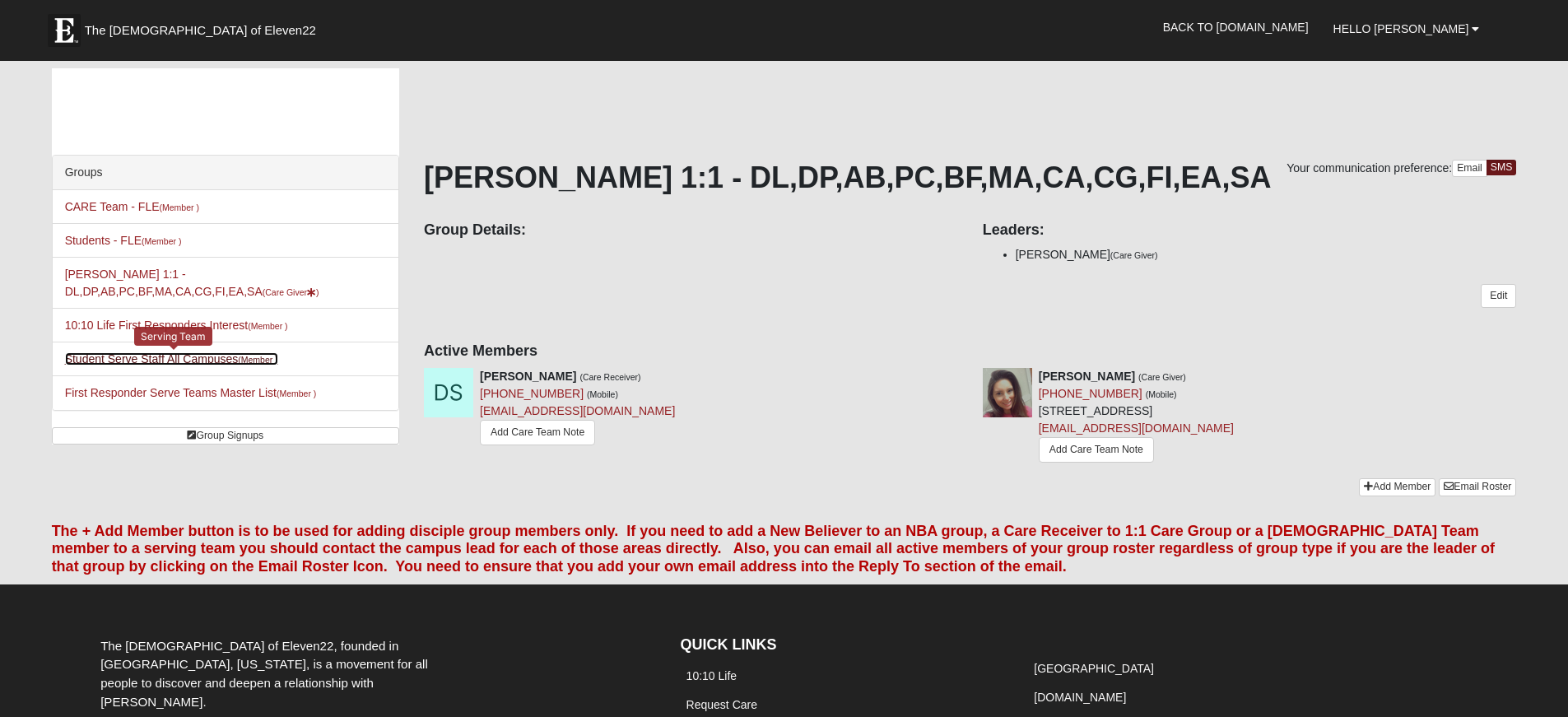
click at [199, 363] on link "Student Serve Staff All Campuses (Member )" at bounding box center [172, 358] width 213 height 14
click at [199, 361] on link "Student Serve Staff All Campuses (Member )" at bounding box center [172, 358] width 213 height 14
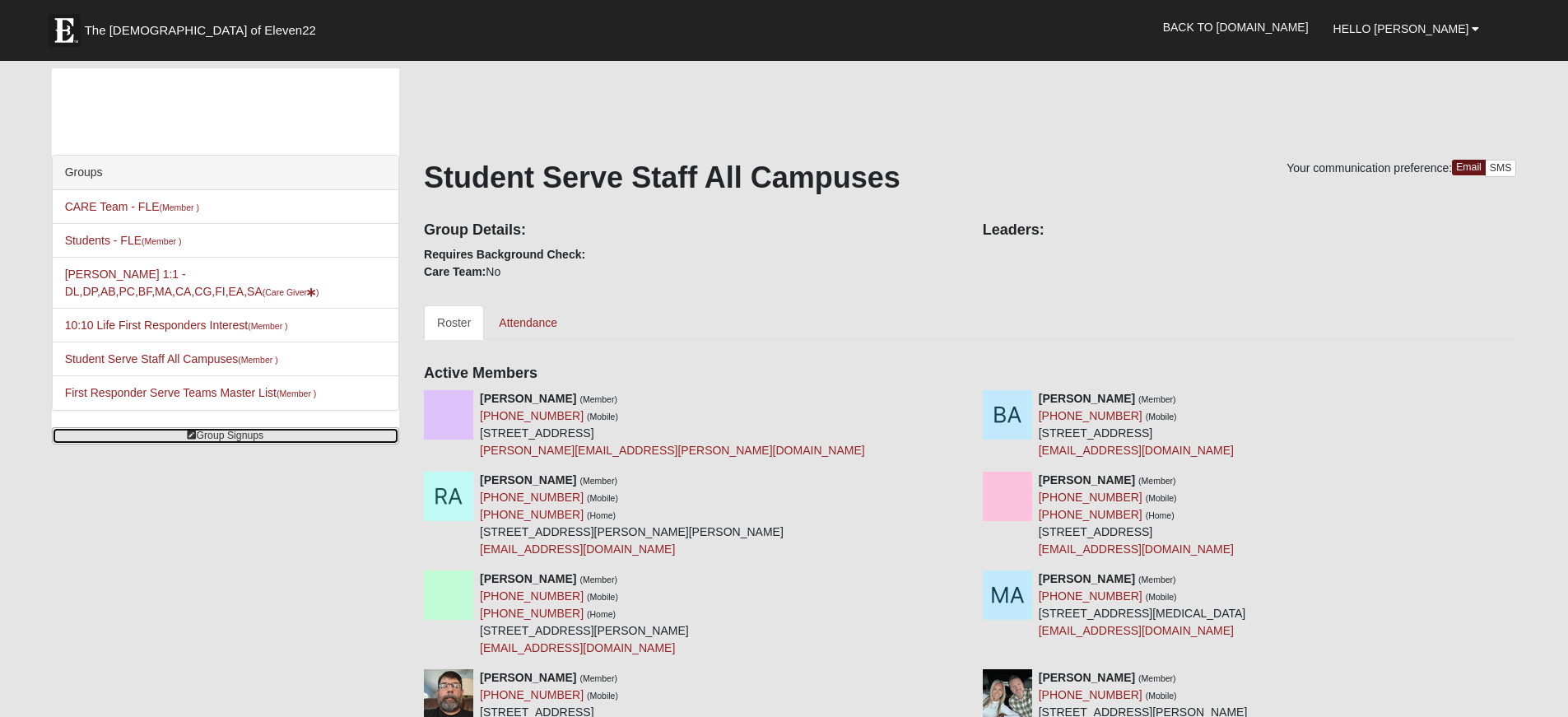
click at [231, 440] on link "Group Signups" at bounding box center [225, 435] width 348 height 17
click at [1298, 28] on link "Back to [DOMAIN_NAME]" at bounding box center [1236, 27] width 171 height 42
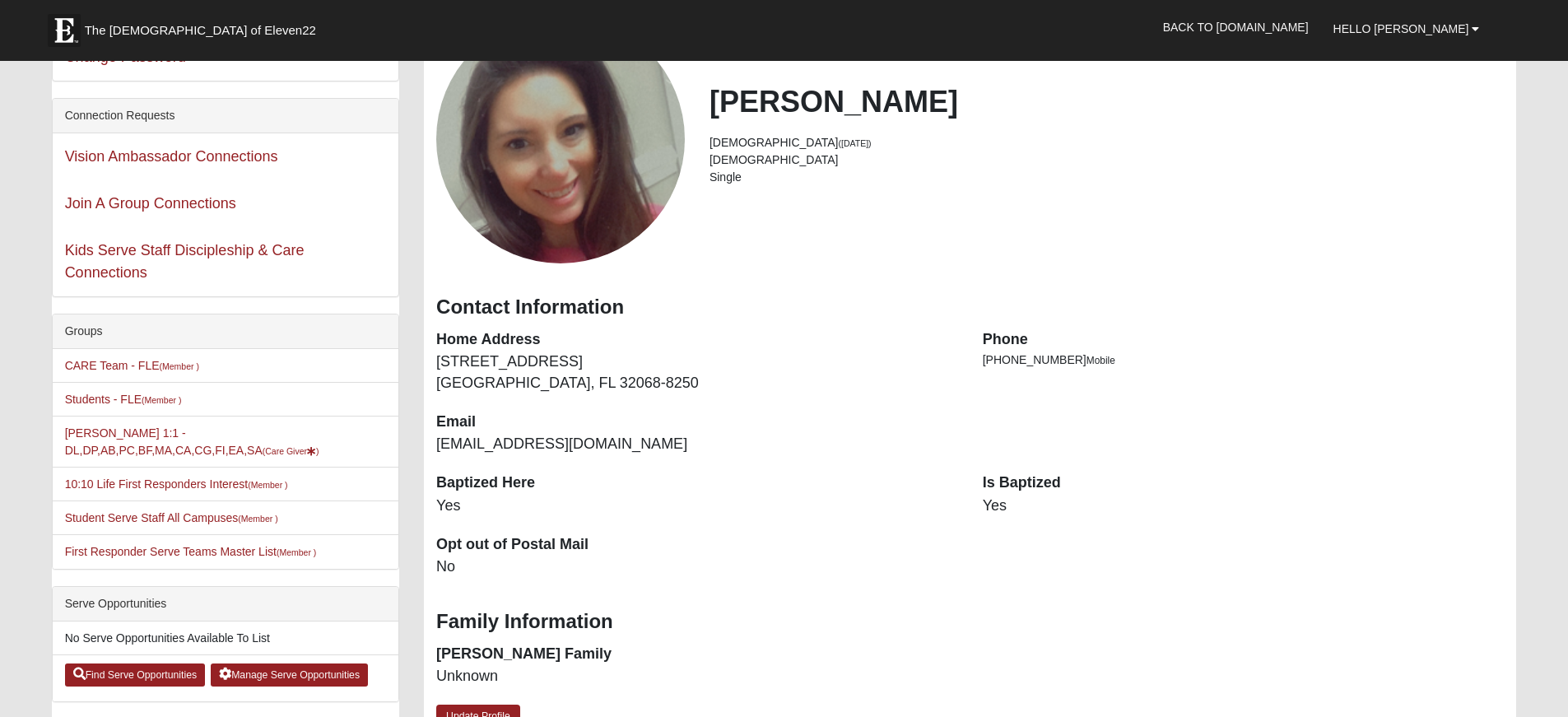
scroll to position [164, 0]
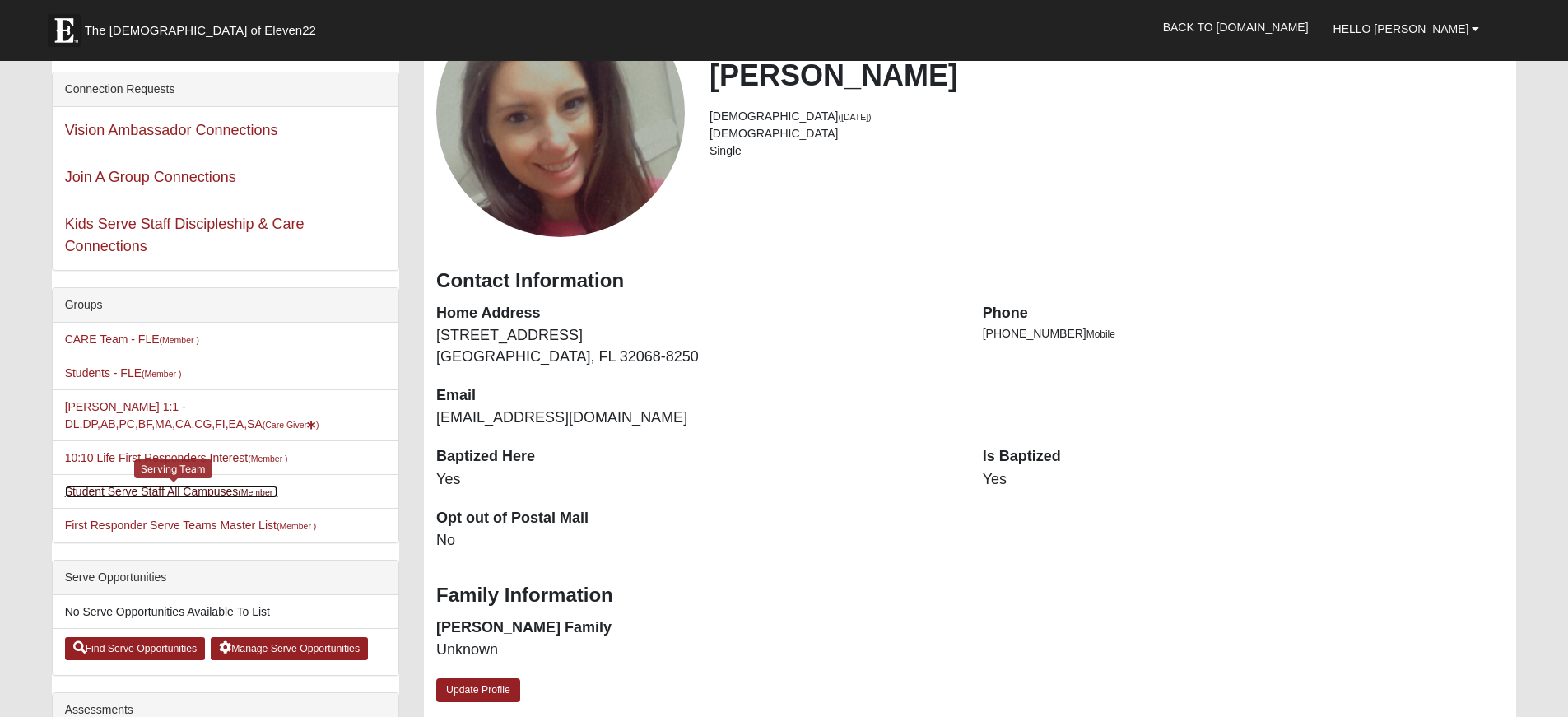
click at [229, 494] on link "Student Serve Staff All Campuses (Member )" at bounding box center [172, 491] width 213 height 14
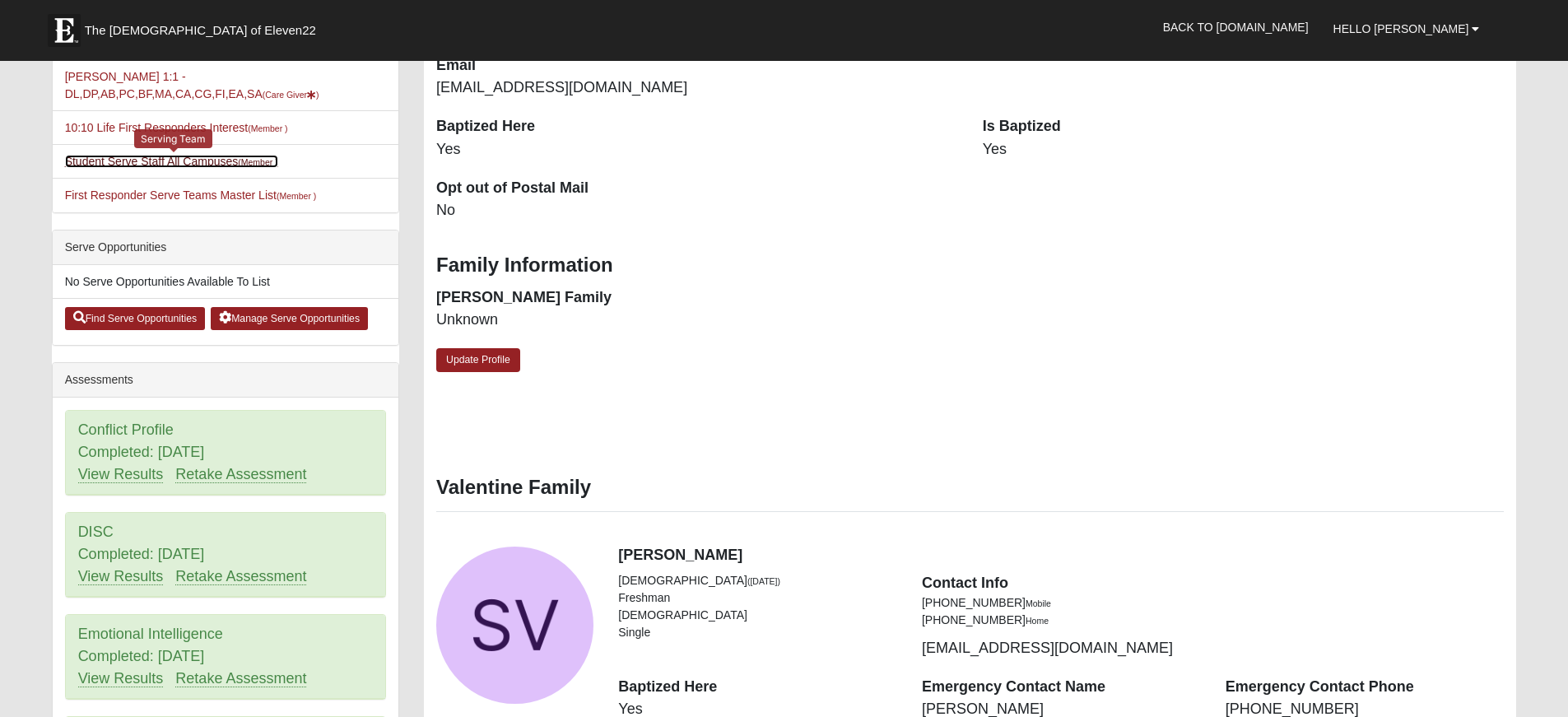
scroll to position [494, 0]
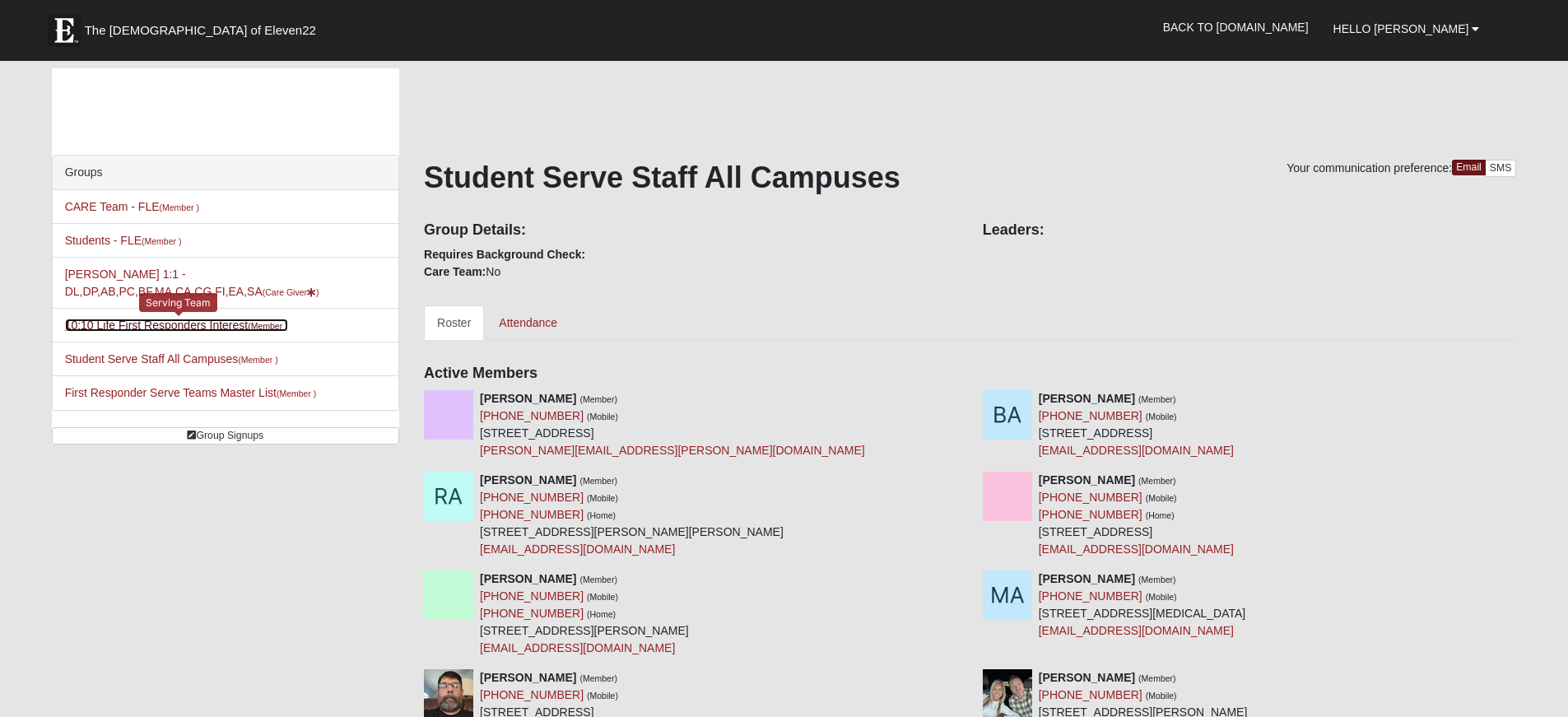
click at [239, 321] on link "10:10 Life First Responders Interest (Member )" at bounding box center [176, 325] width 223 height 14
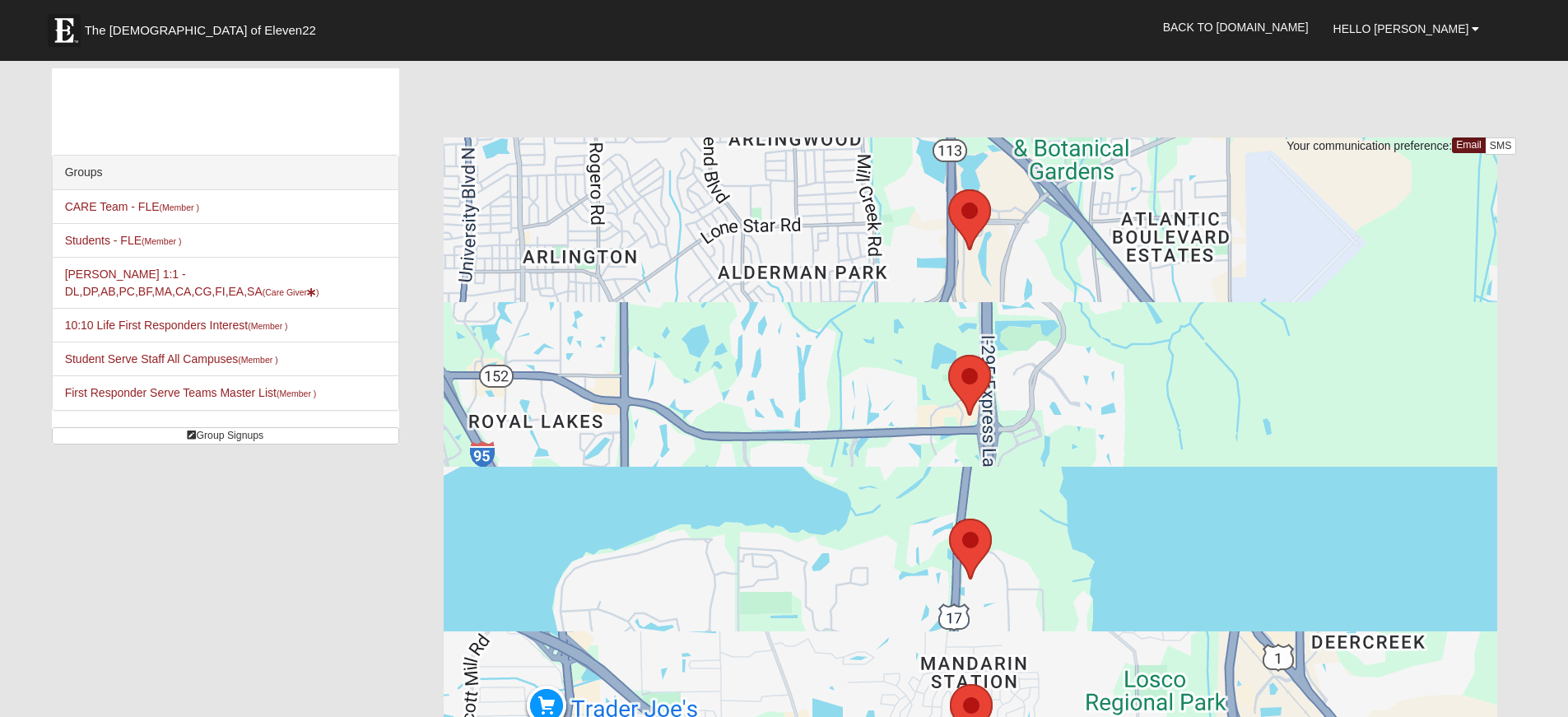
click at [90, 281] on li "Misty Valentine 1:1 - DL,DP,AB,PC,BF,MA,CA,CG,FI,EA,SA (Care Giver )" at bounding box center [225, 282] width 346 height 51
click at [263, 295] on small "(Care Giver )" at bounding box center [291, 292] width 57 height 10
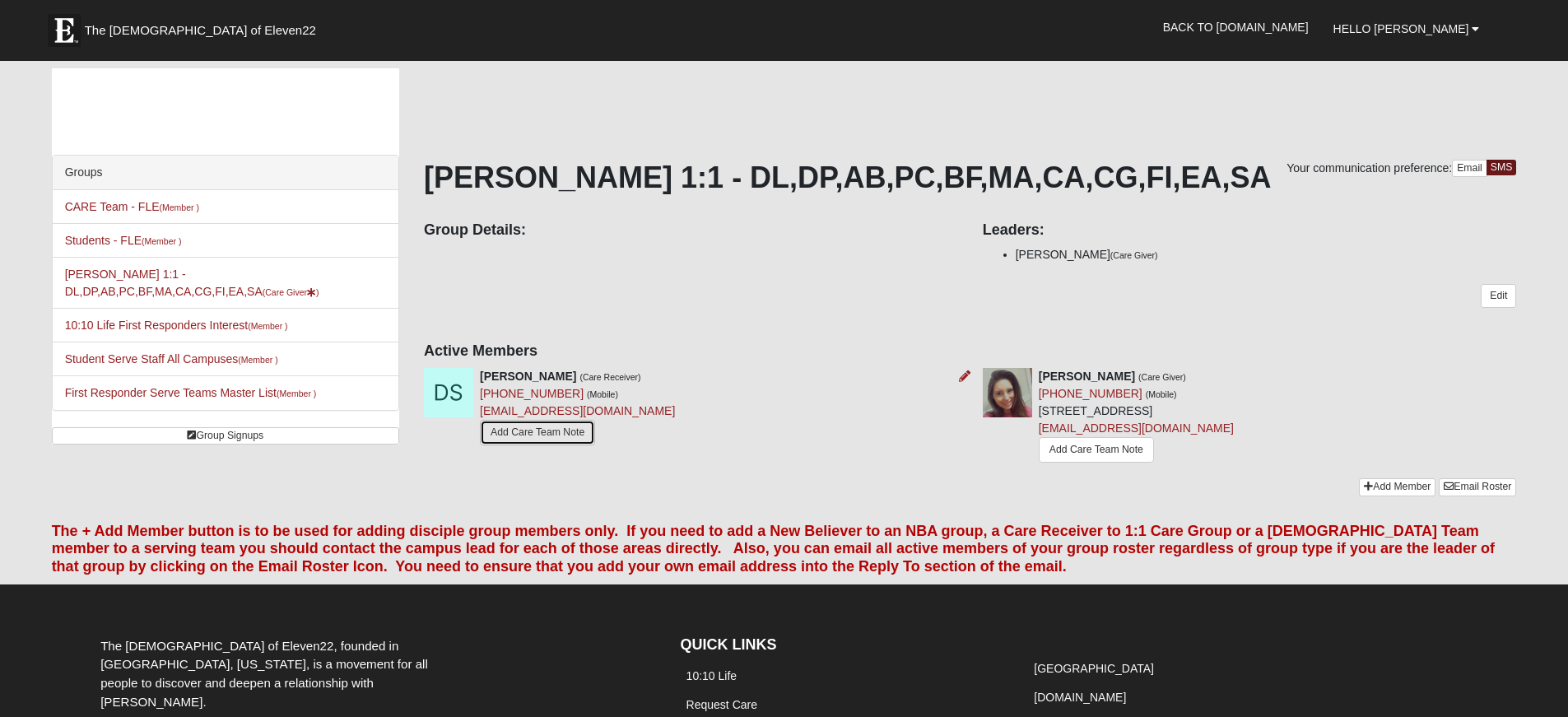
click at [561, 435] on link "Add Care Team Note" at bounding box center [537, 433] width 116 height 25
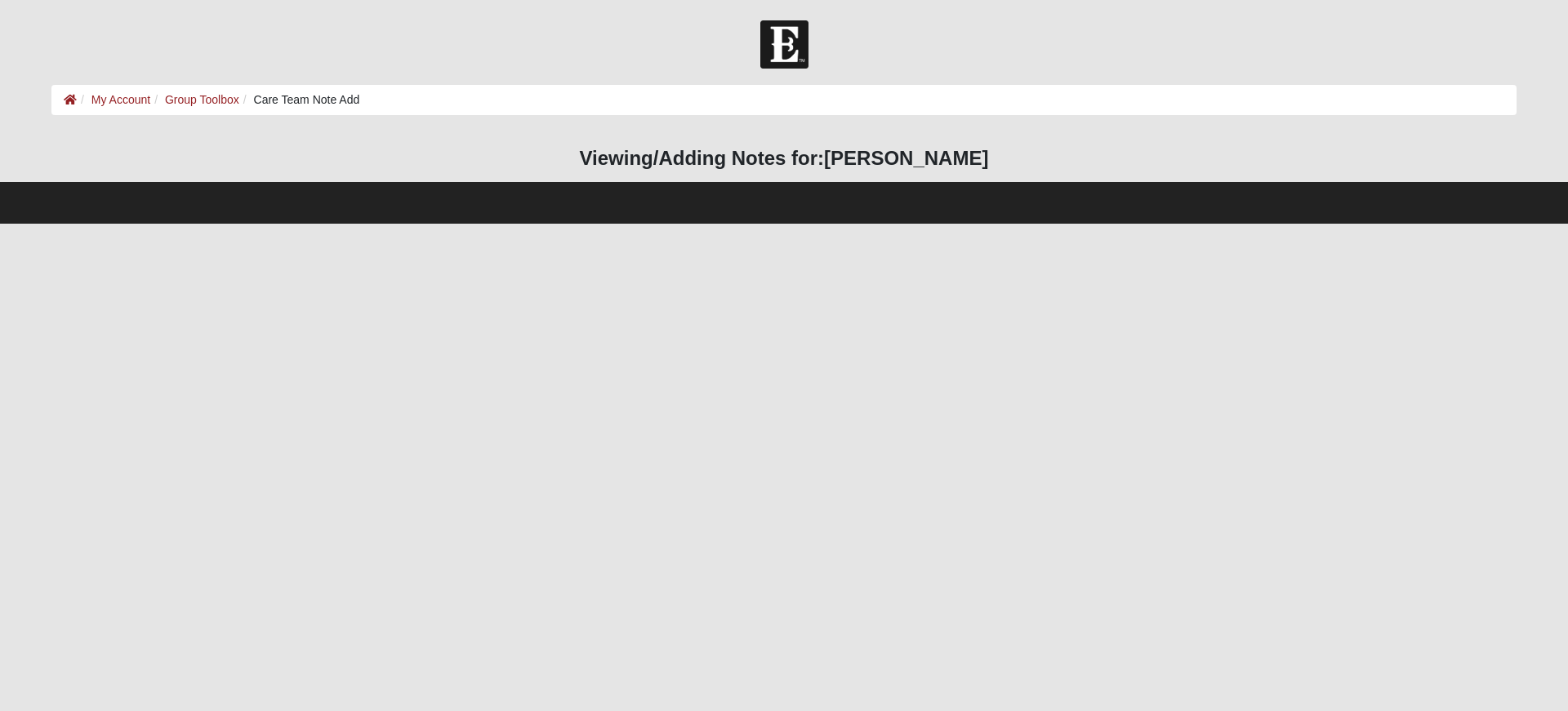
click at [646, 224] on html "Hello [PERSON_NAME] My Account Log Out Care Team Note Add My Account Group Tool…" at bounding box center [784, 112] width 1568 height 224
